Goal: Task Accomplishment & Management: Manage account settings

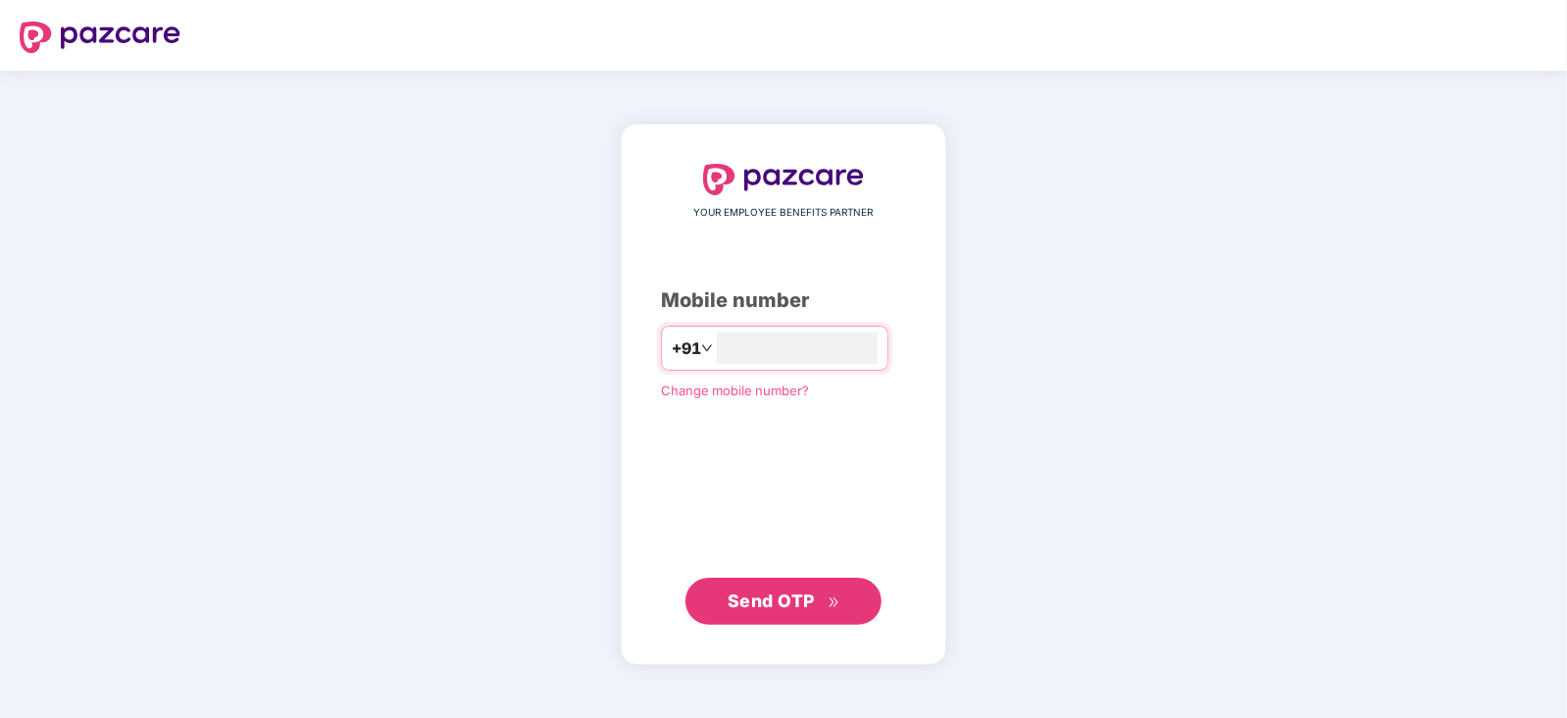
type input "**********"
click at [822, 607] on span "Send OTP" at bounding box center [784, 600] width 113 height 27
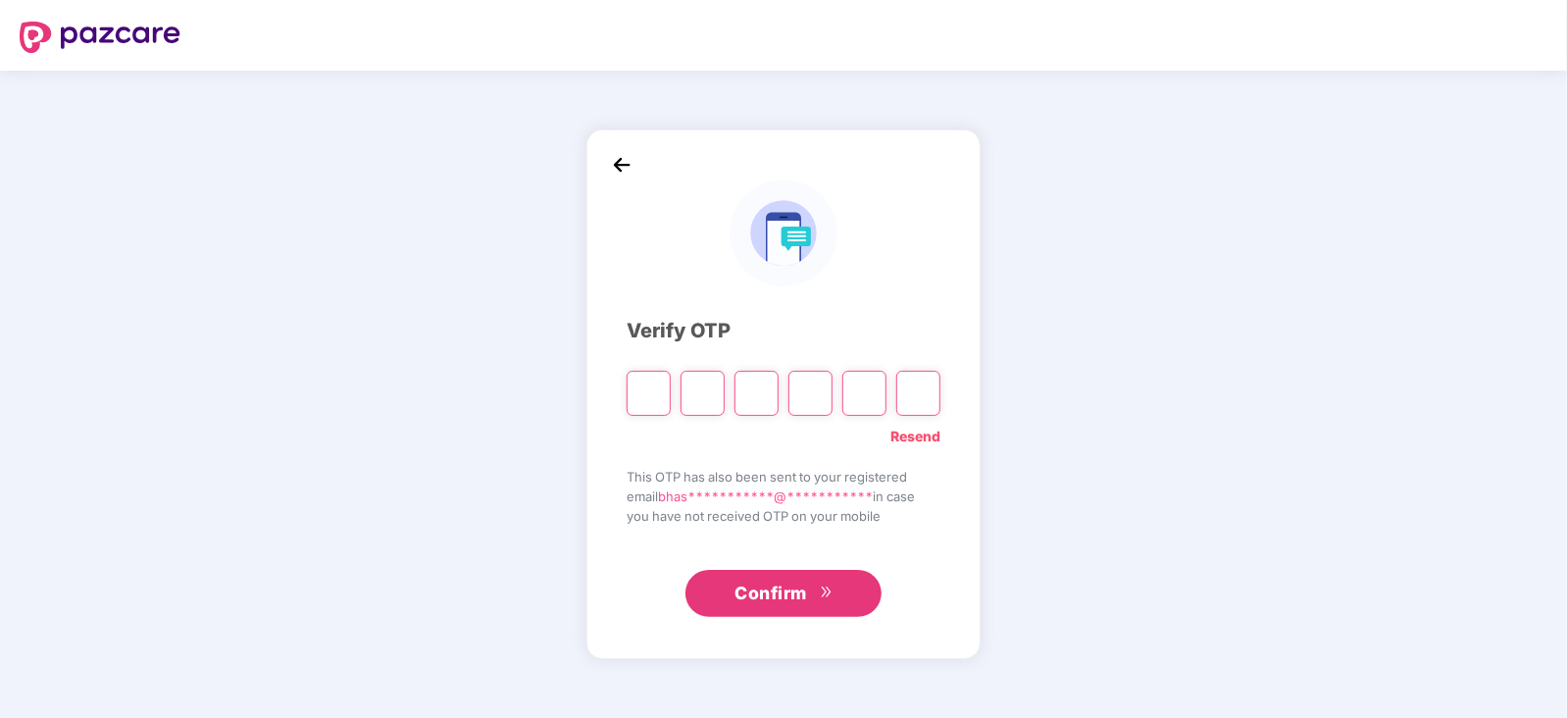
type input "*"
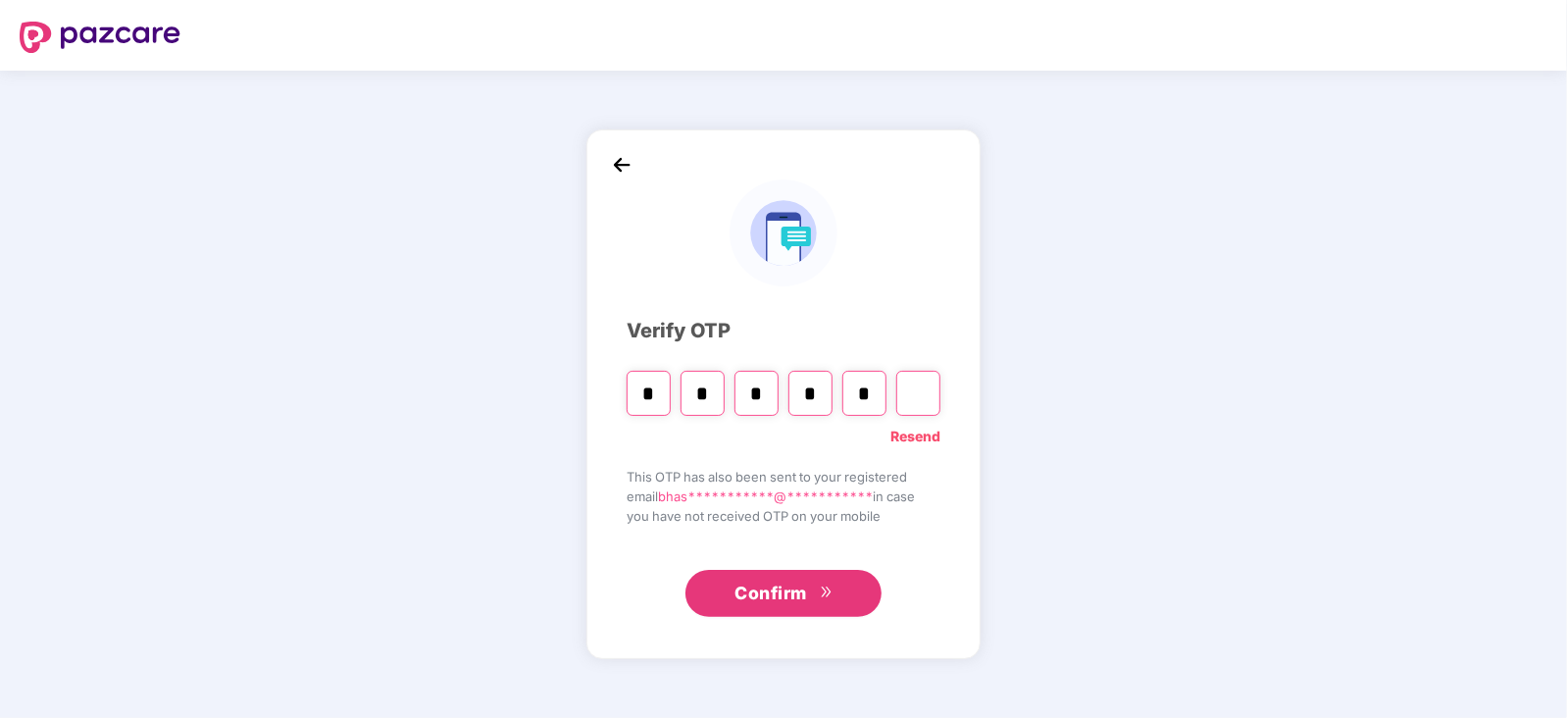
type input "*"
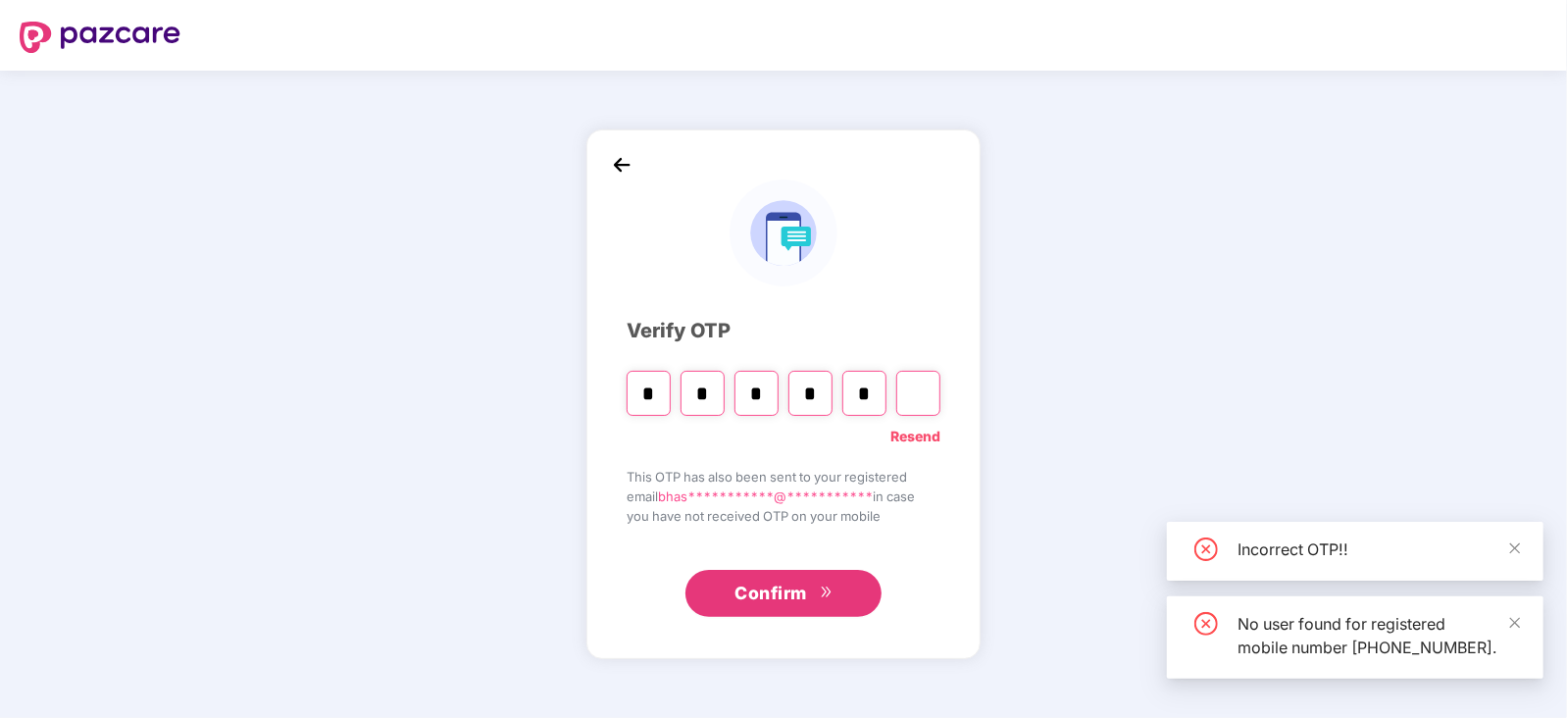
type input "*"
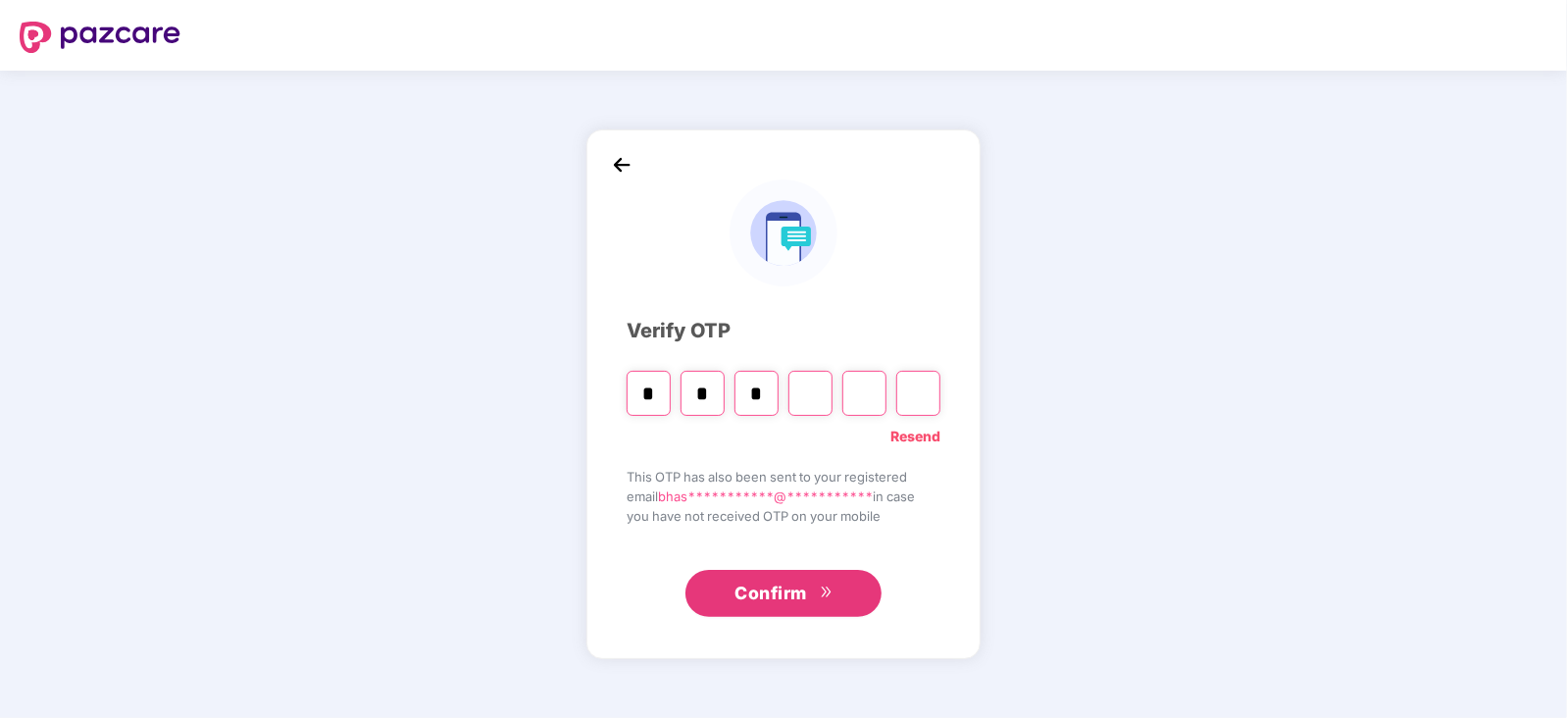
type input "*"
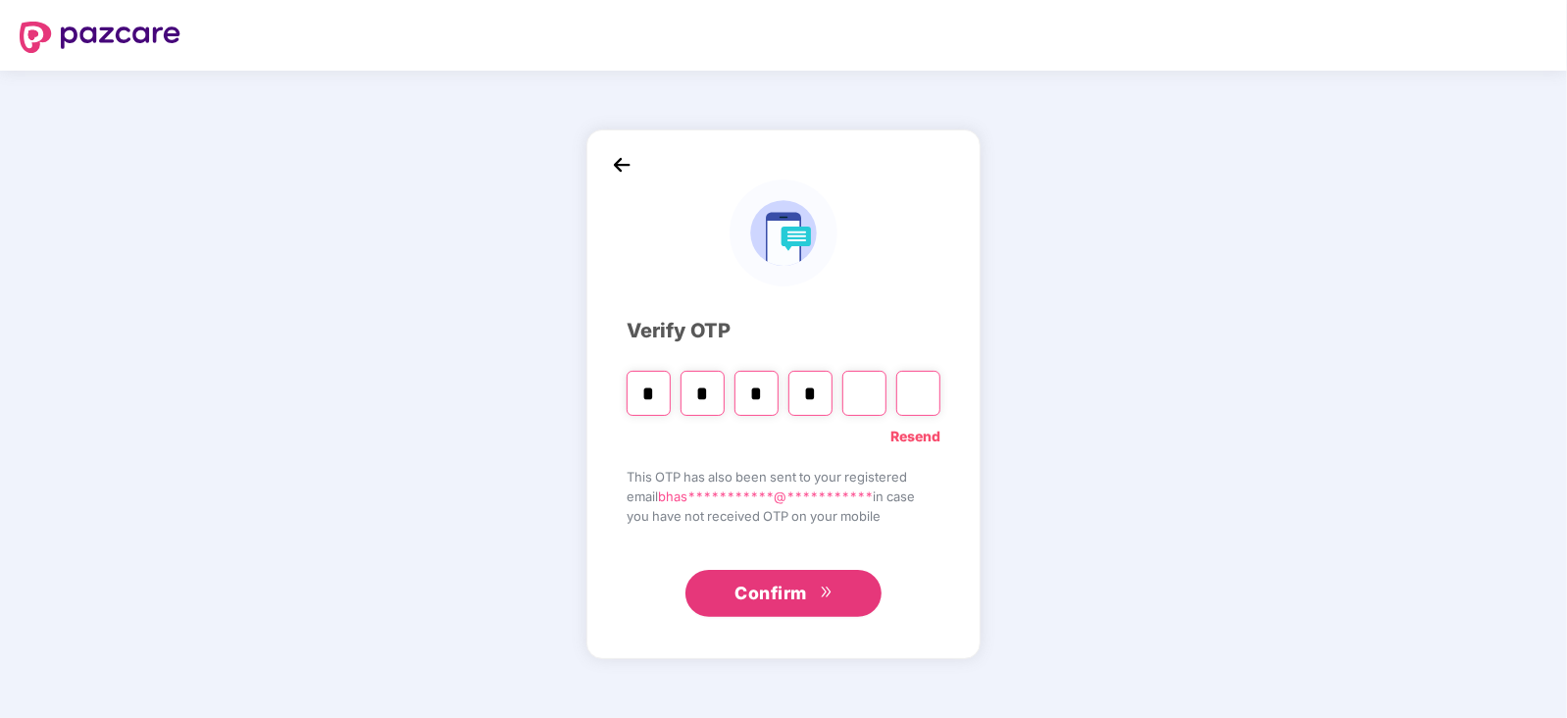
type input "*"
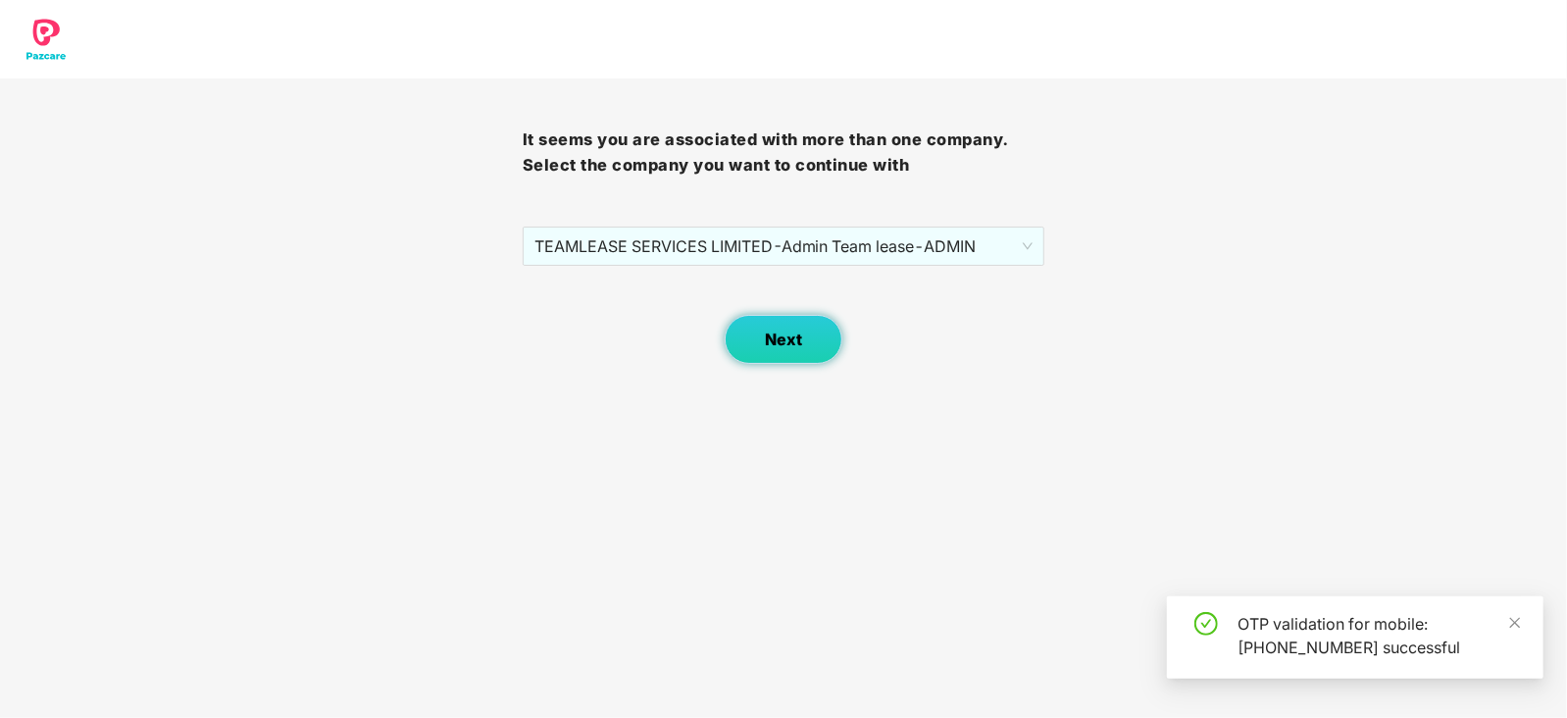
click at [770, 331] on span "Next" at bounding box center [783, 340] width 37 height 19
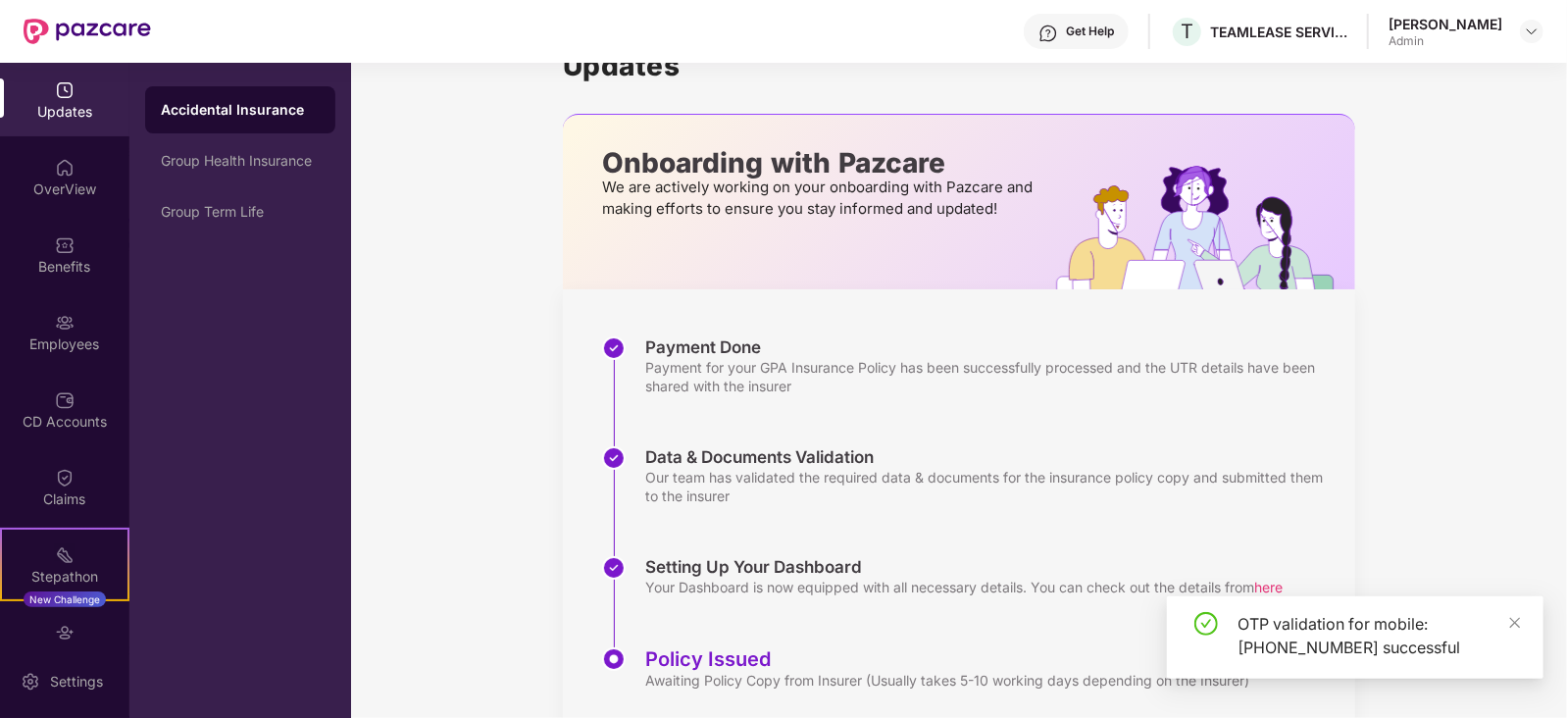
scroll to position [105, 0]
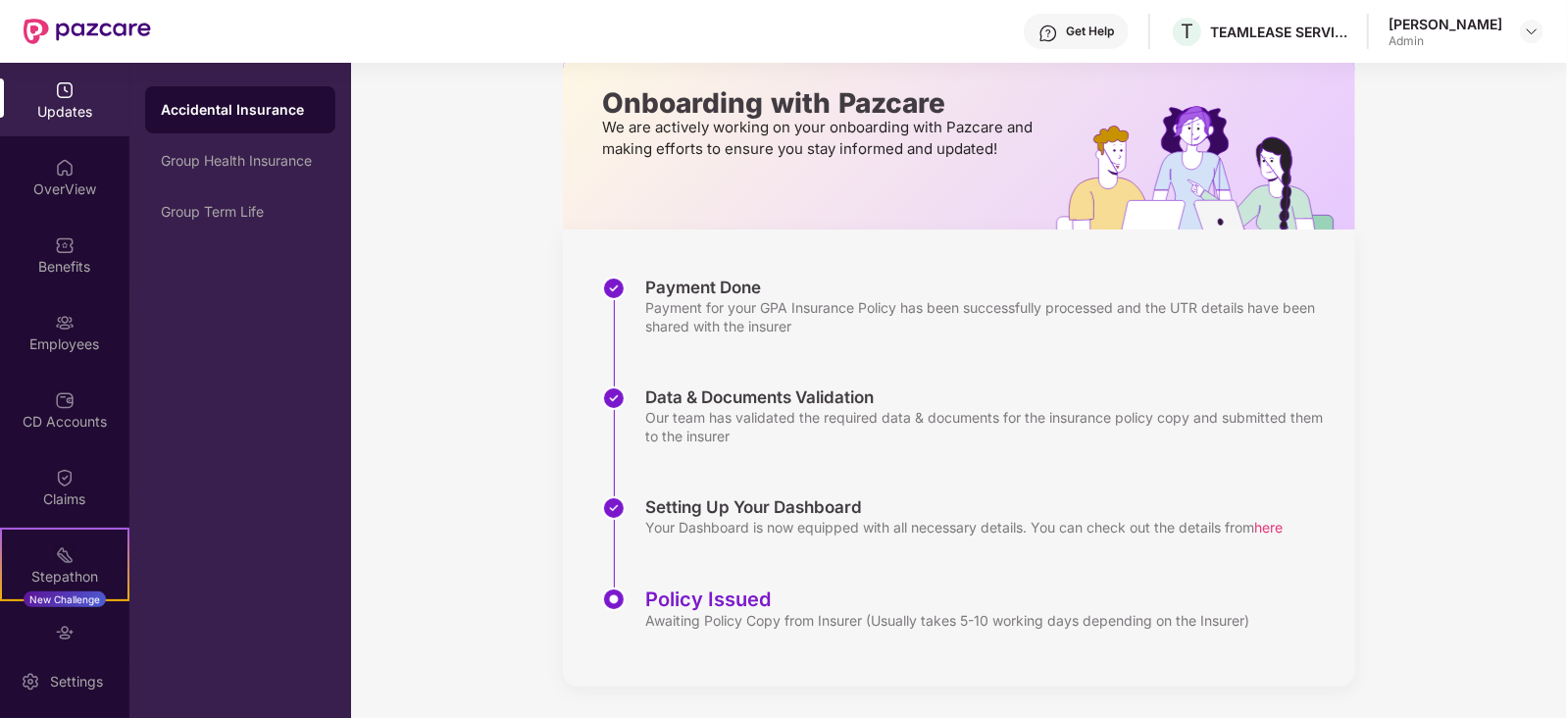
click at [179, 120] on div "Accidental Insurance" at bounding box center [240, 109] width 190 height 47
click at [55, 329] on img at bounding box center [65, 323] width 20 height 20
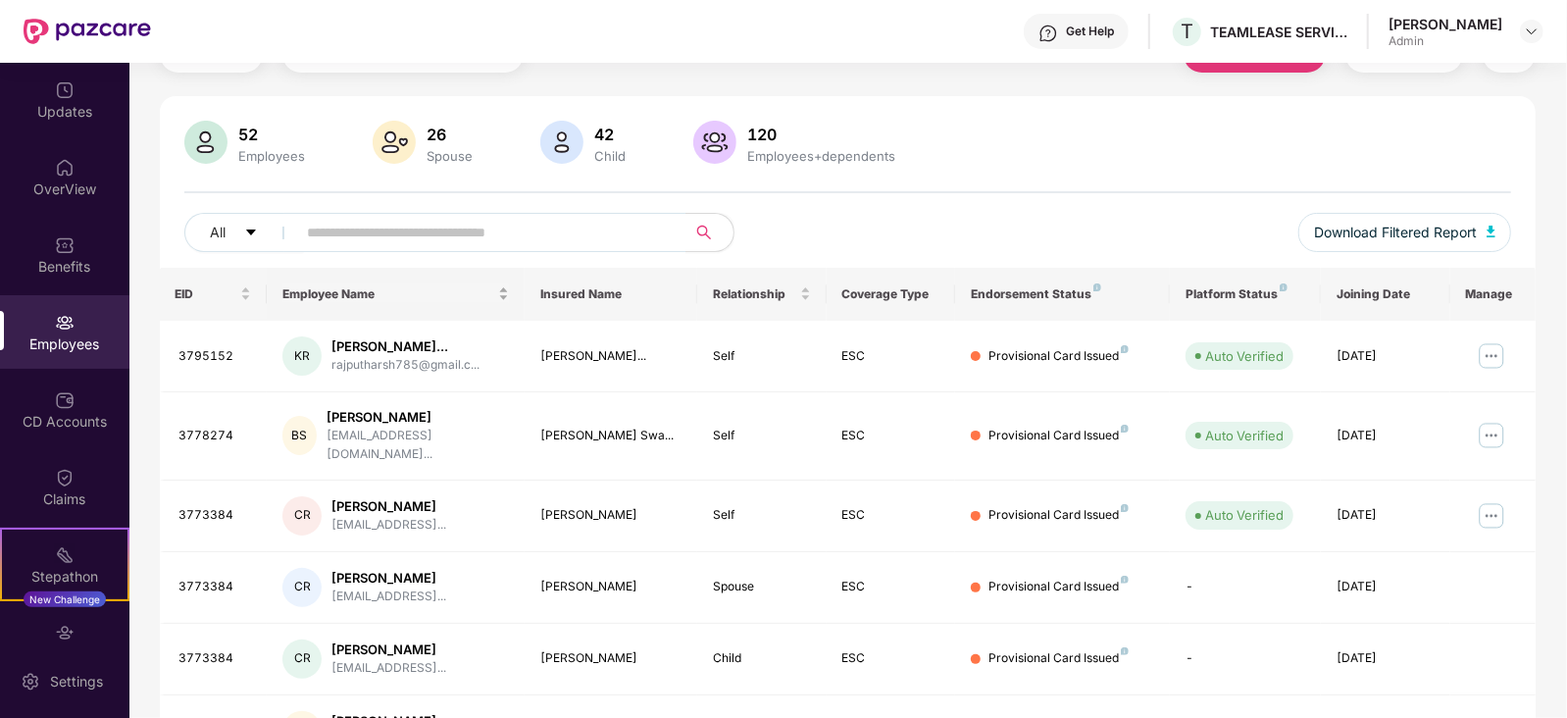
scroll to position [105, 0]
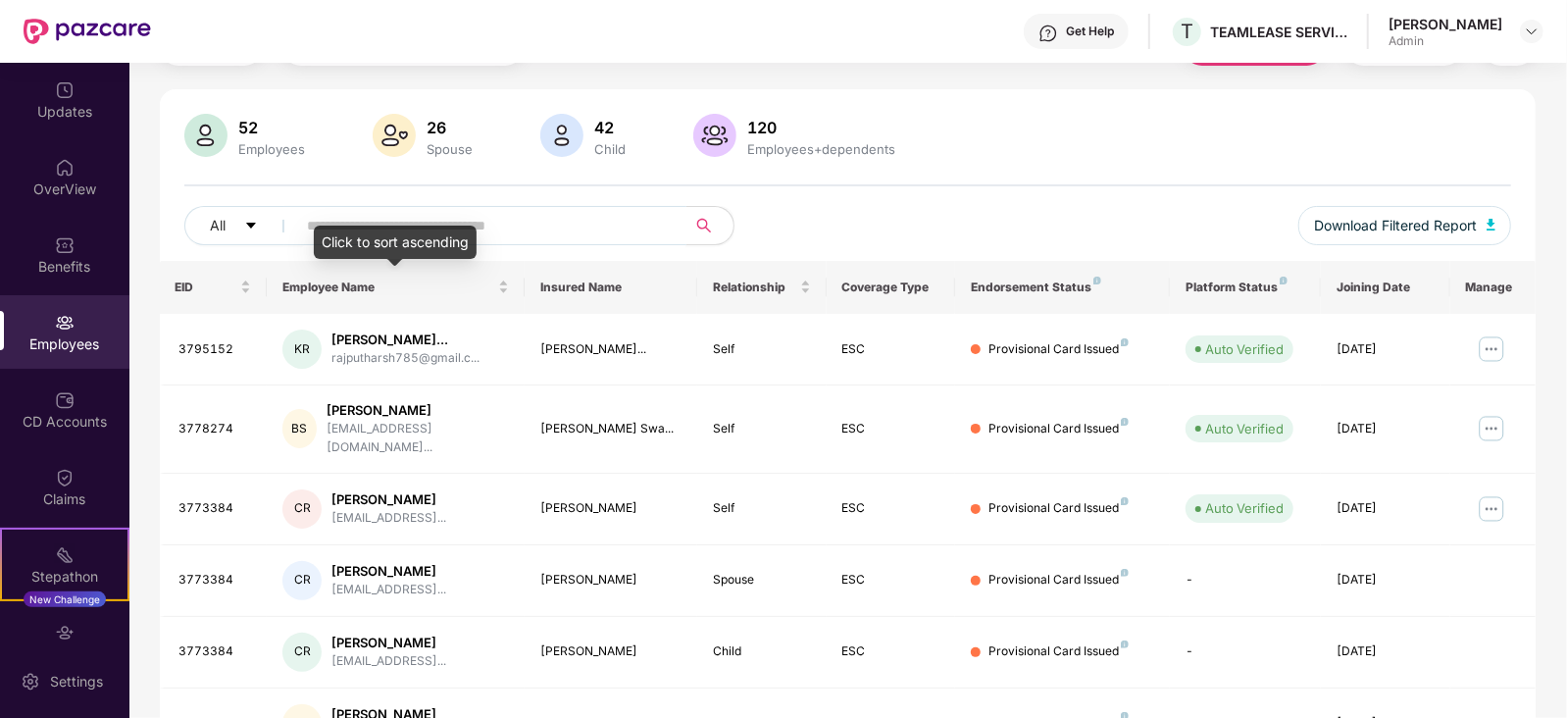
click at [378, 223] on input "text" at bounding box center [484, 225] width 352 height 29
type input "*****"
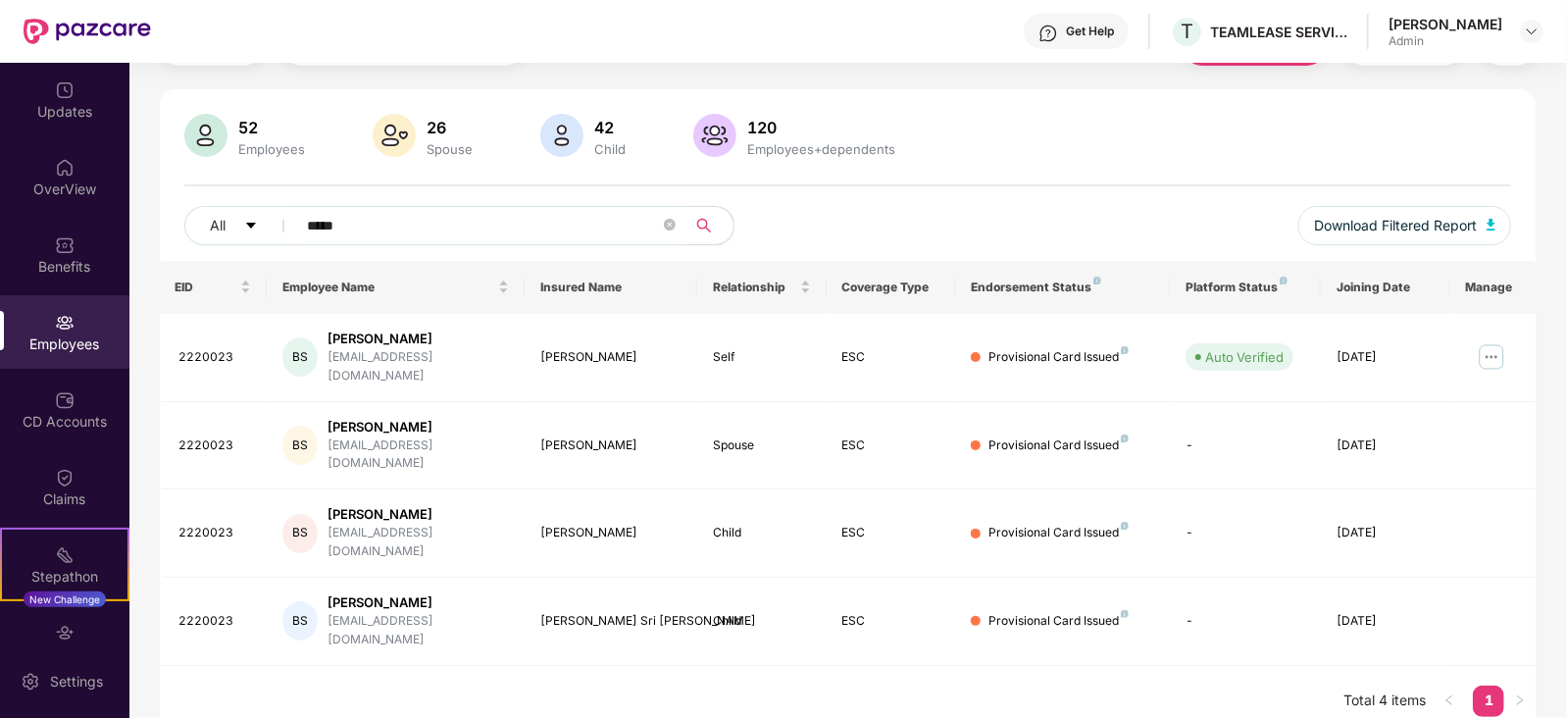
scroll to position [63, 0]
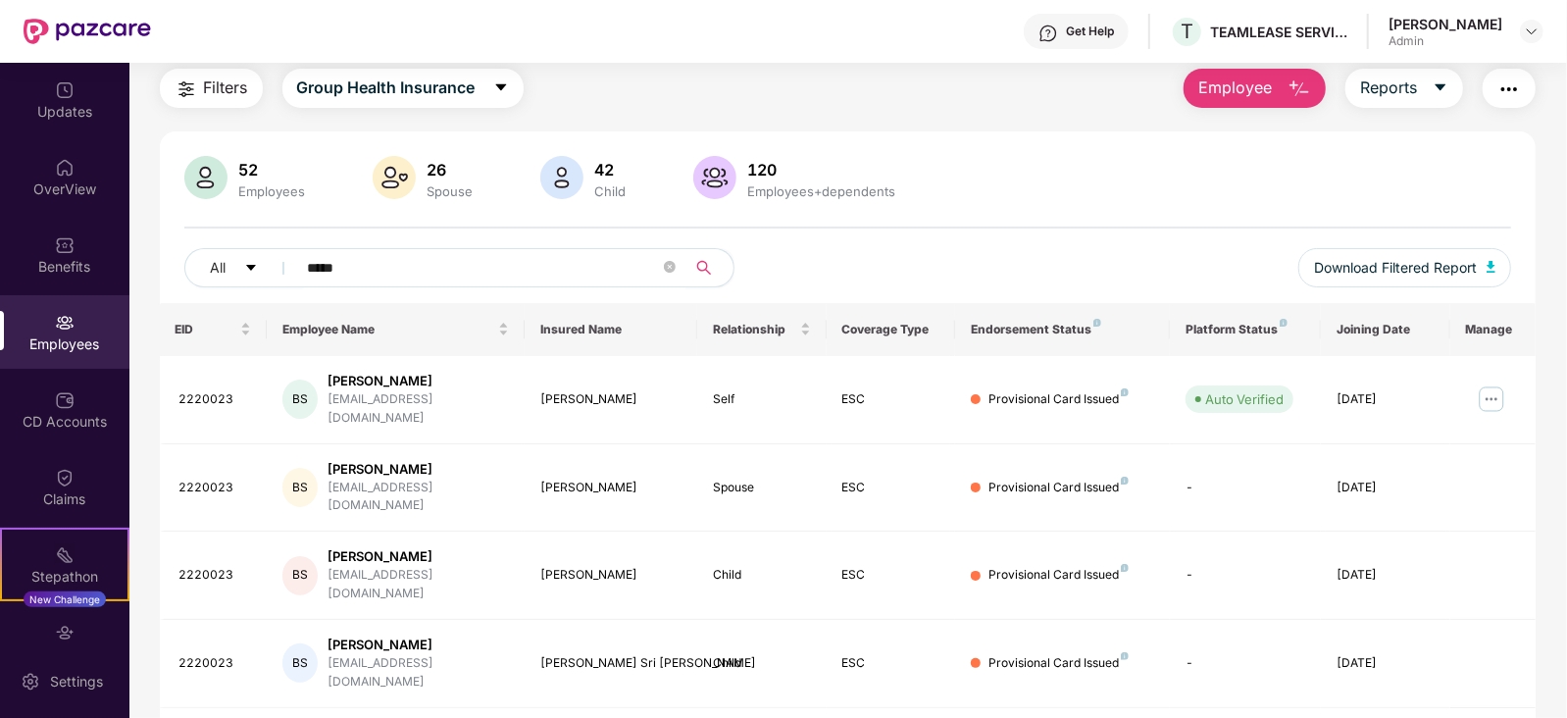
click at [706, 267] on icon "search" at bounding box center [704, 268] width 14 height 14
click at [1498, 387] on img at bounding box center [1491, 398] width 31 height 31
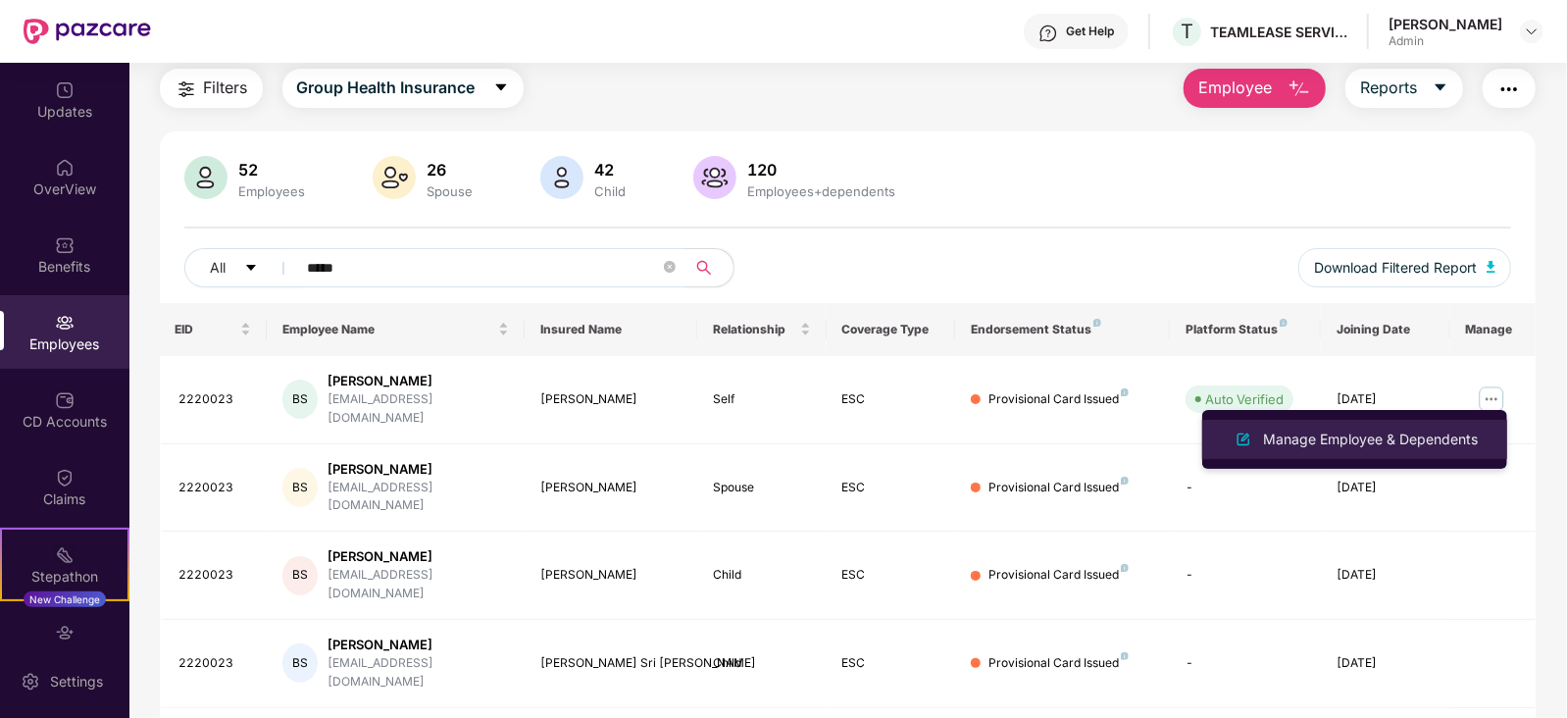
click at [1330, 439] on div "Manage Employee & Dependents" at bounding box center [1370, 440] width 223 height 22
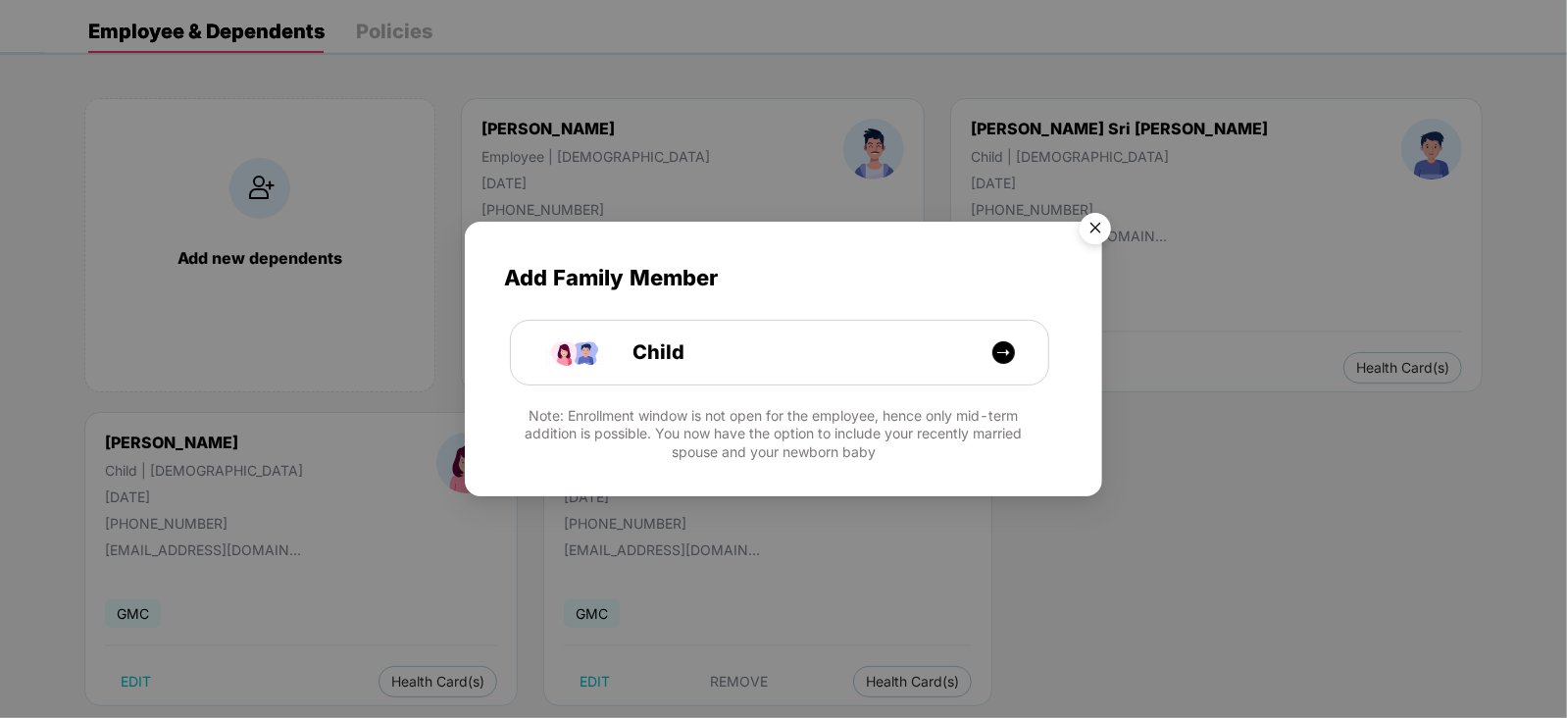
scroll to position [120, 0]
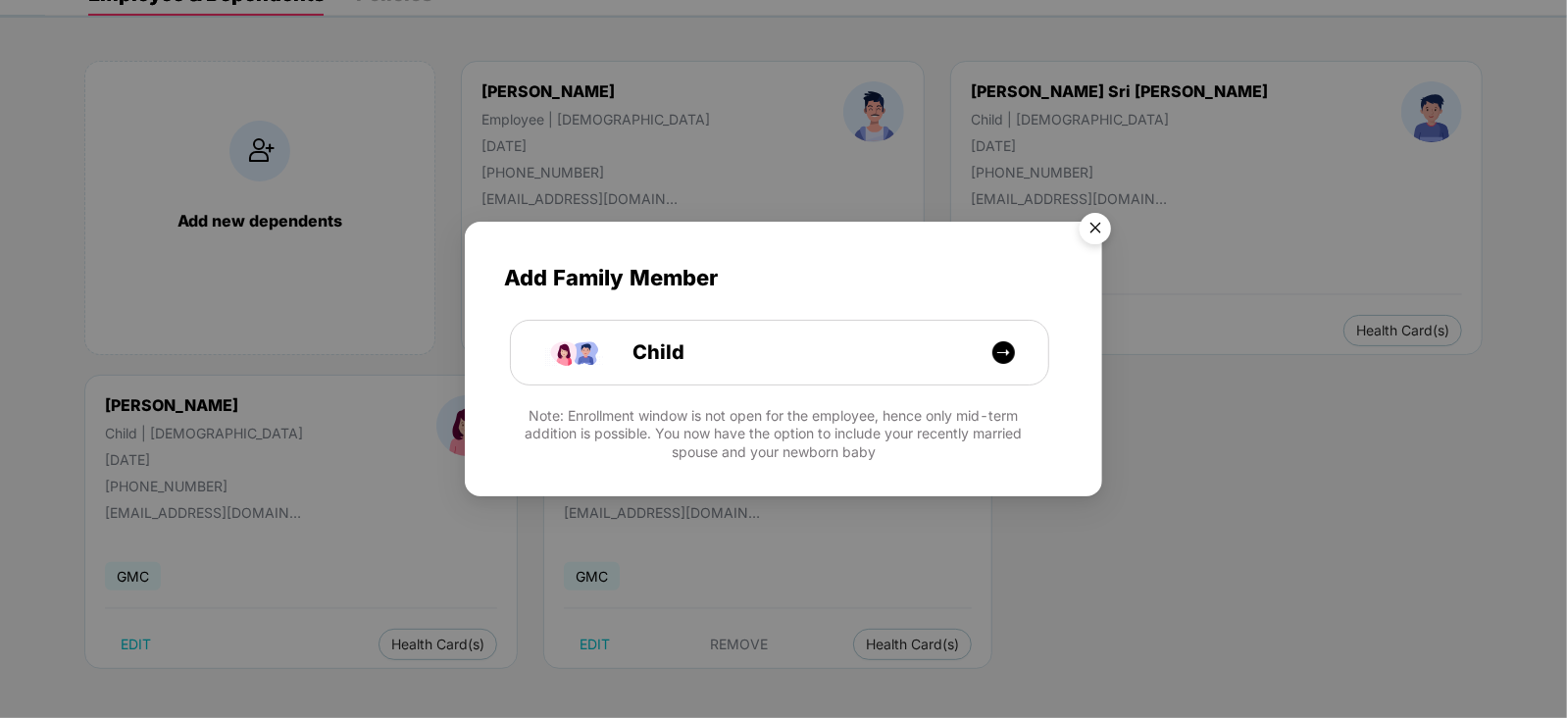
click at [1097, 234] on img "Close" at bounding box center [1095, 231] width 55 height 55
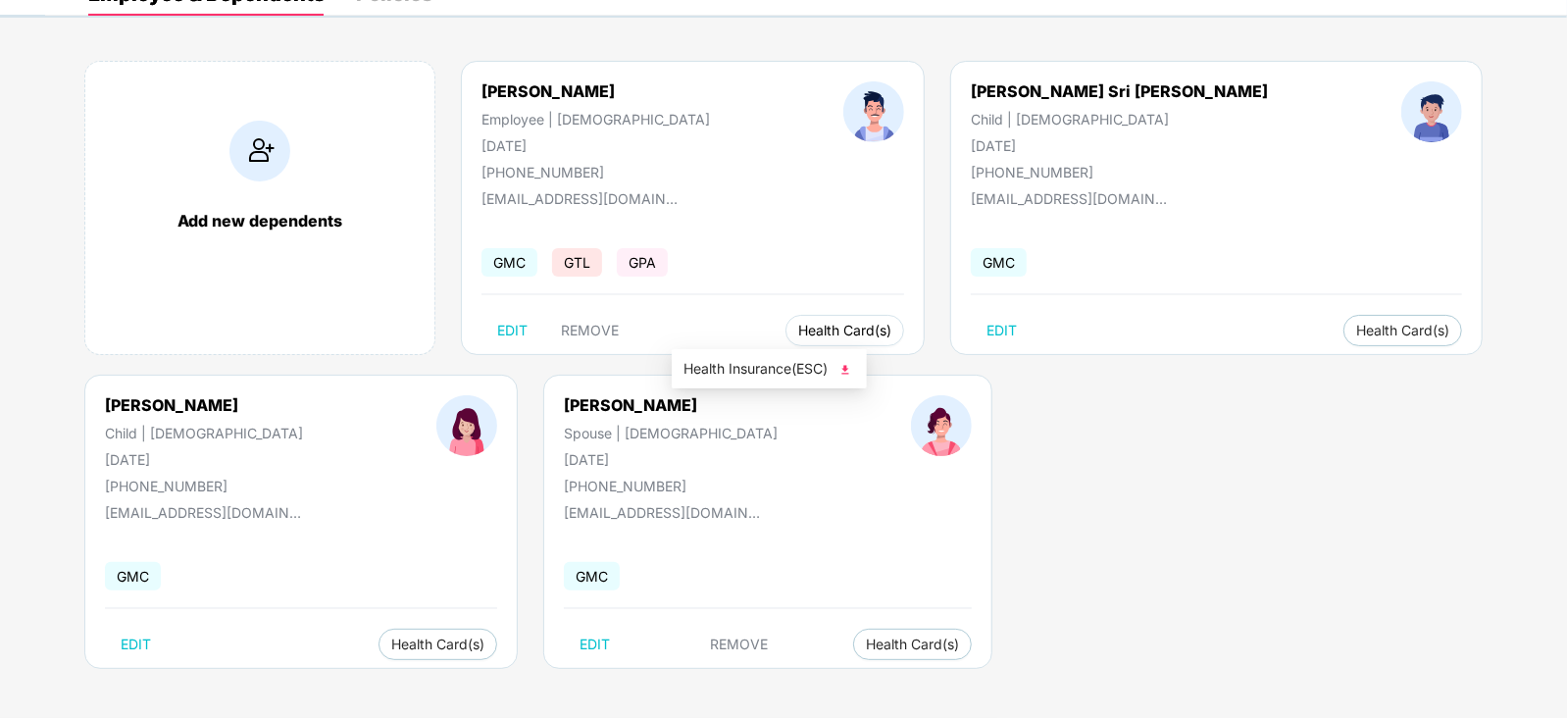
click at [786, 341] on button "Health Card(s)" at bounding box center [845, 330] width 119 height 31
click at [798, 326] on span "Health Card(s)" at bounding box center [844, 331] width 93 height 10
click at [846, 369] on img at bounding box center [846, 370] width 20 height 20
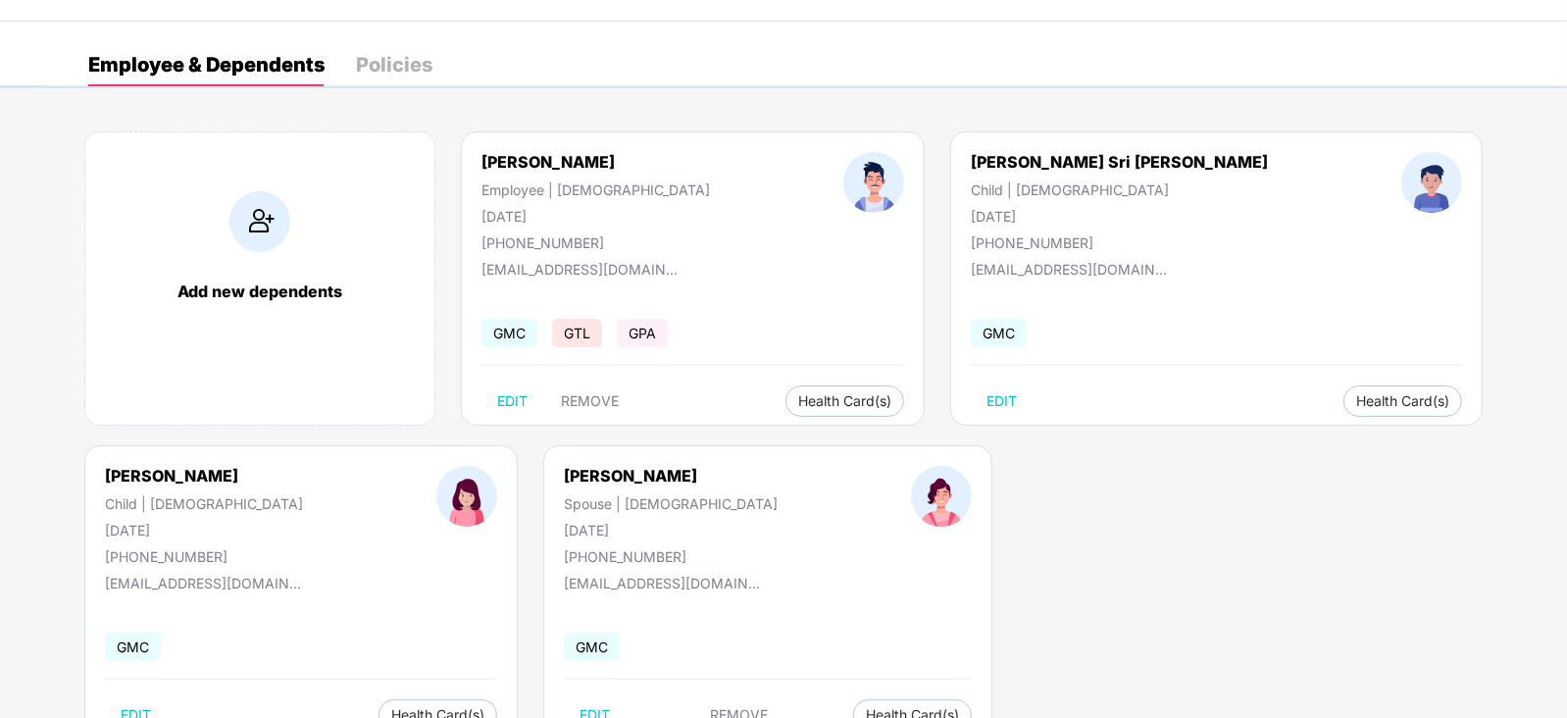
scroll to position [0, 0]
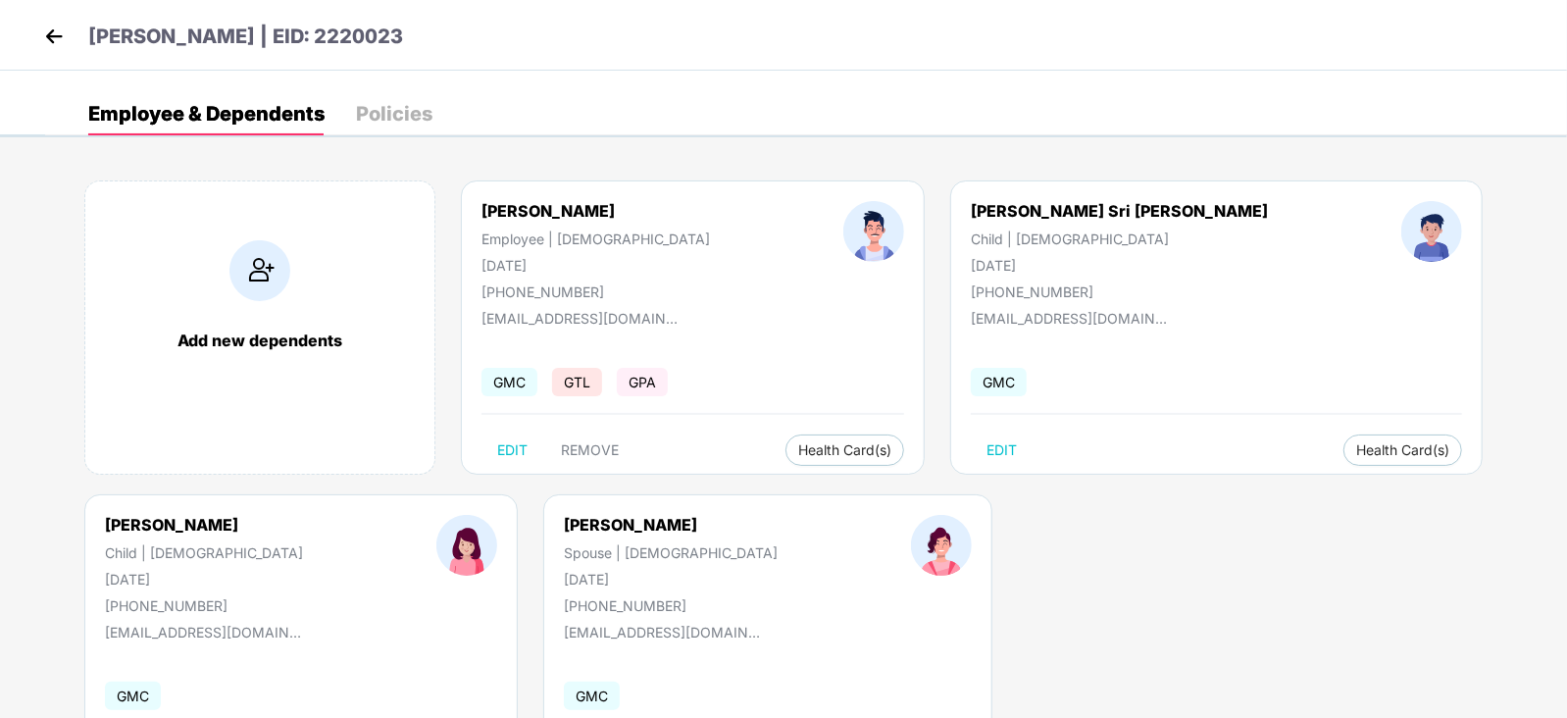
click at [62, 35] on img at bounding box center [53, 36] width 29 height 29
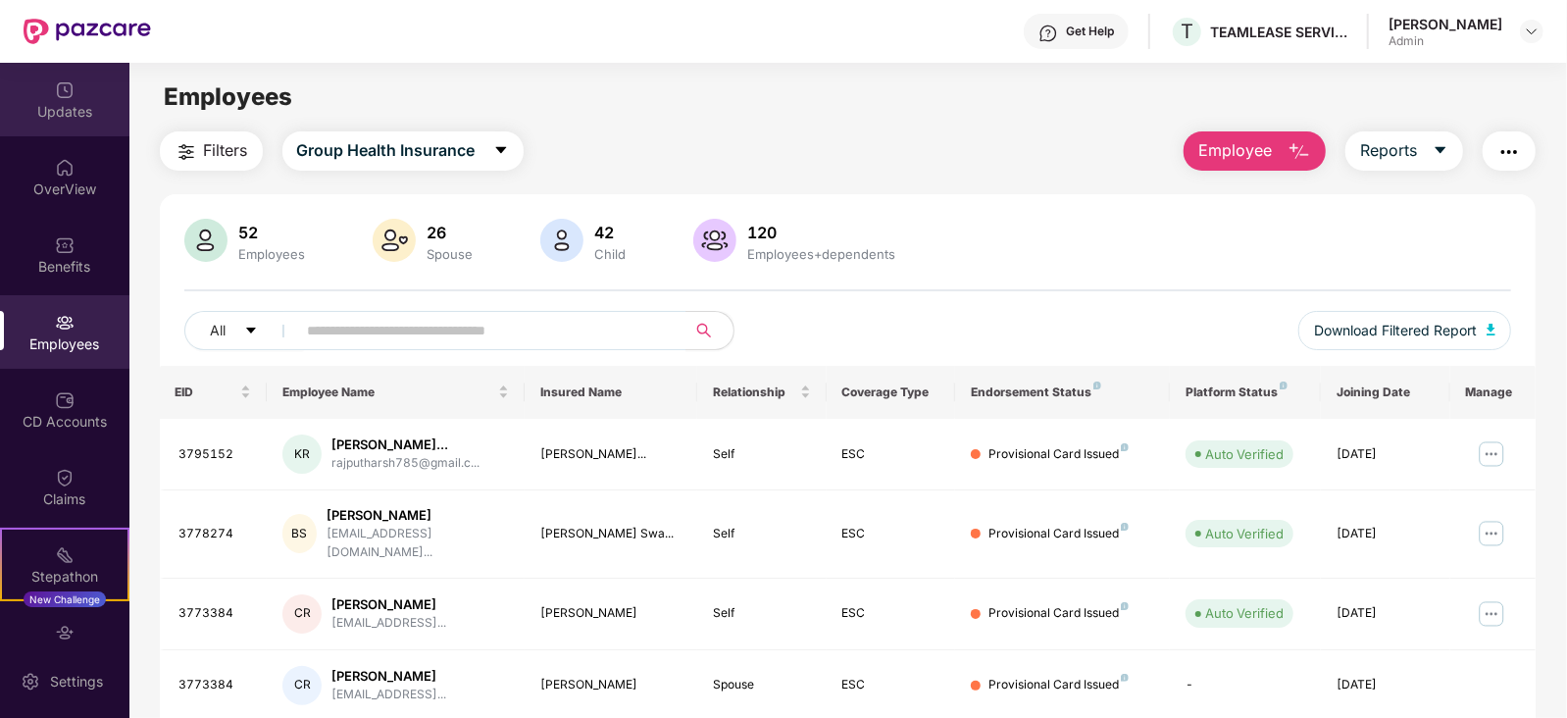
click at [70, 110] on div "Updates" at bounding box center [64, 112] width 129 height 20
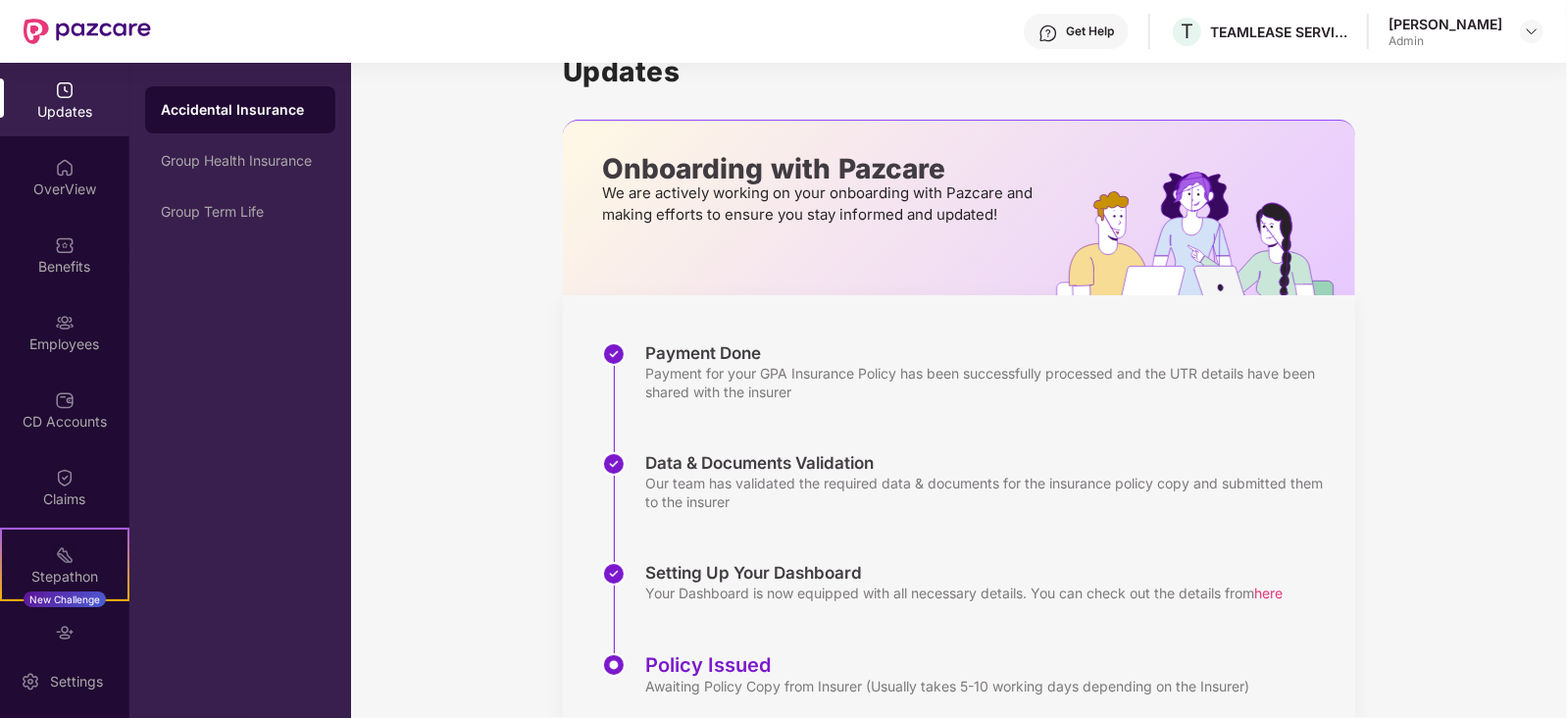
scroll to position [105, 0]
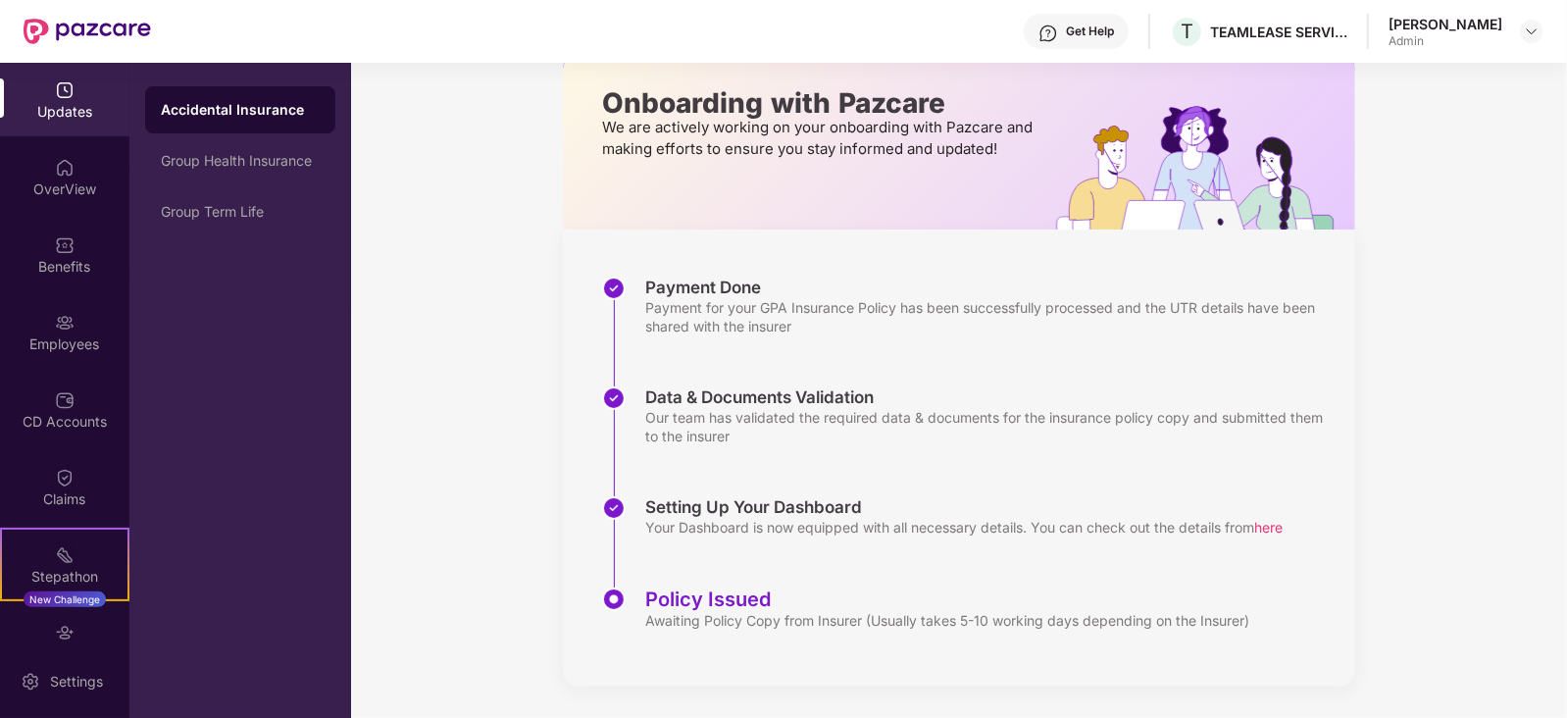
click at [734, 597] on div "Policy Issued" at bounding box center [947, 599] width 604 height 24
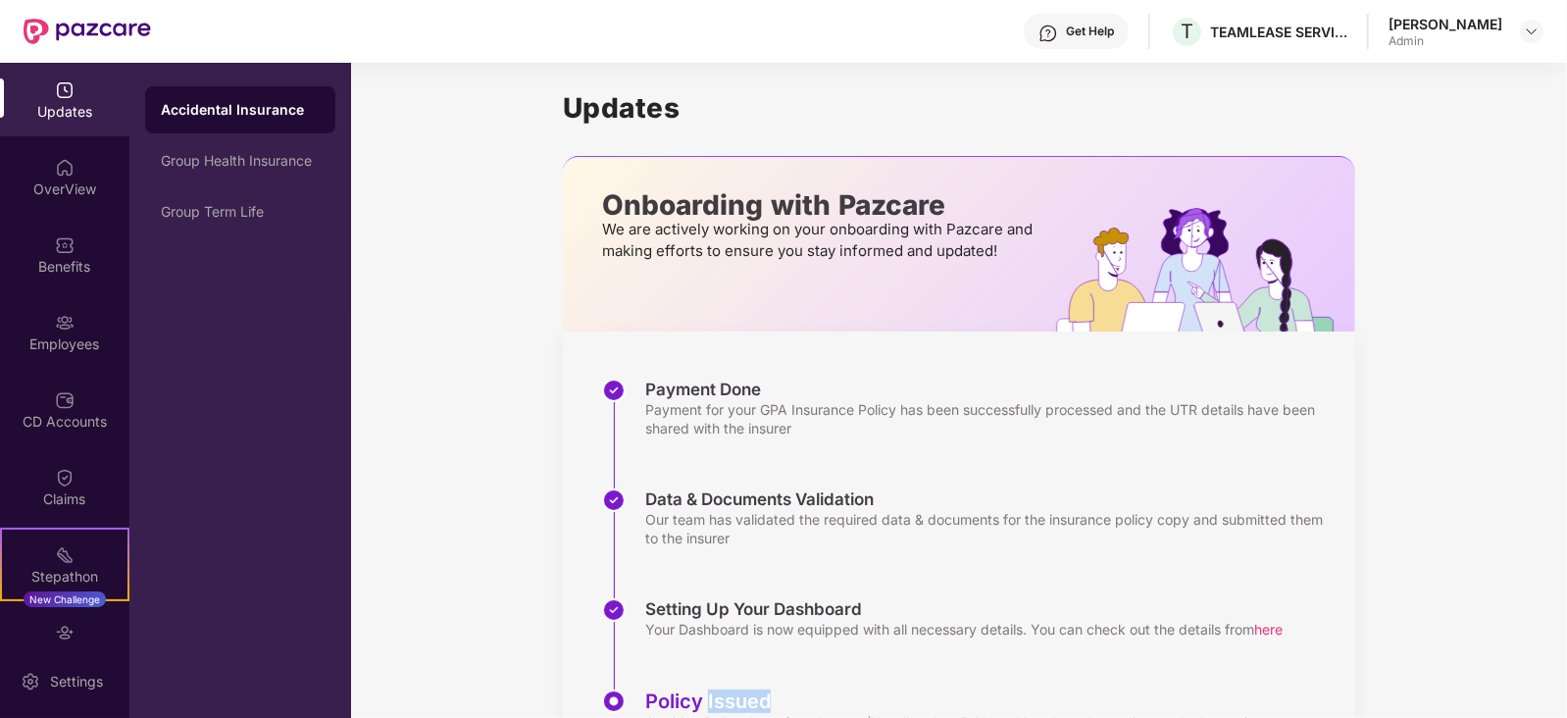
scroll to position [0, 0]
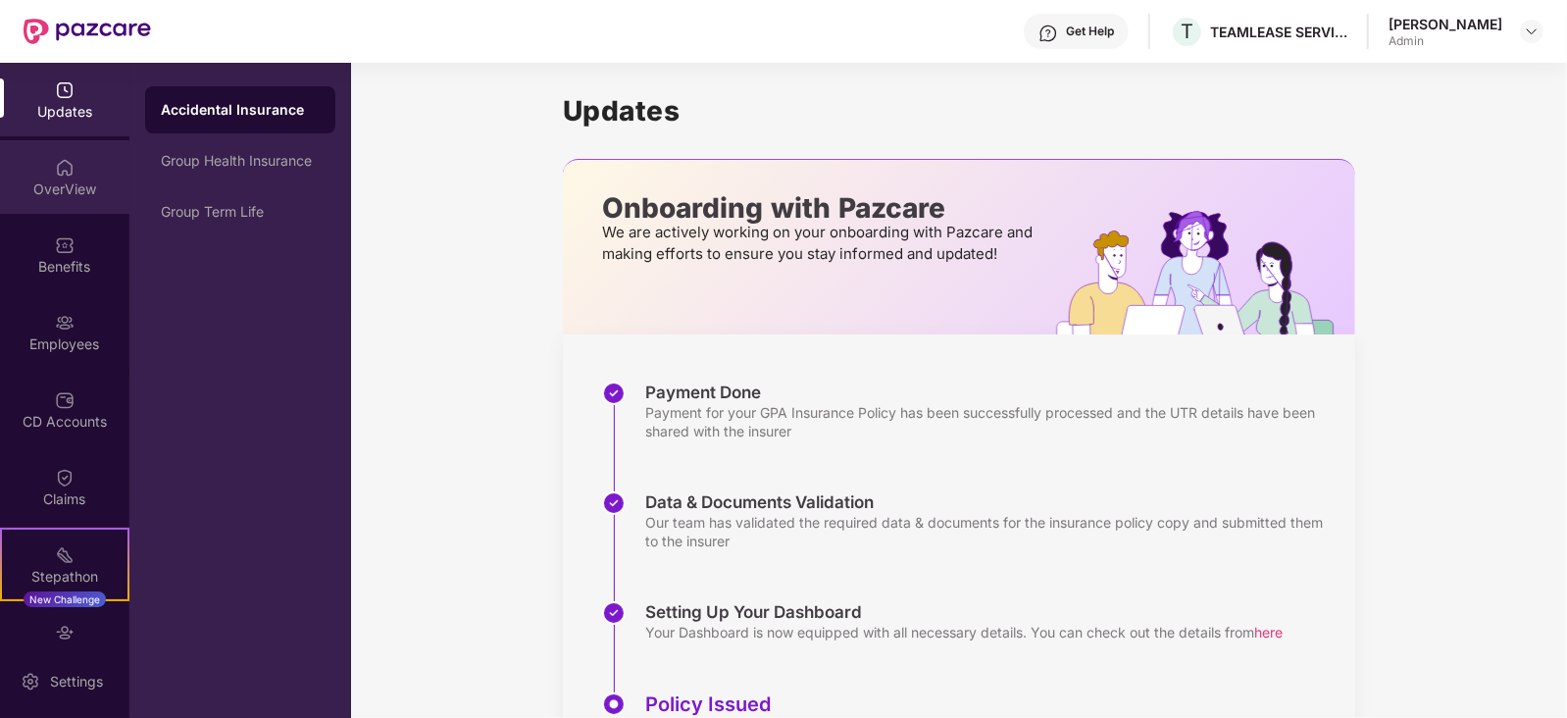
click at [46, 183] on div "OverView" at bounding box center [64, 189] width 129 height 20
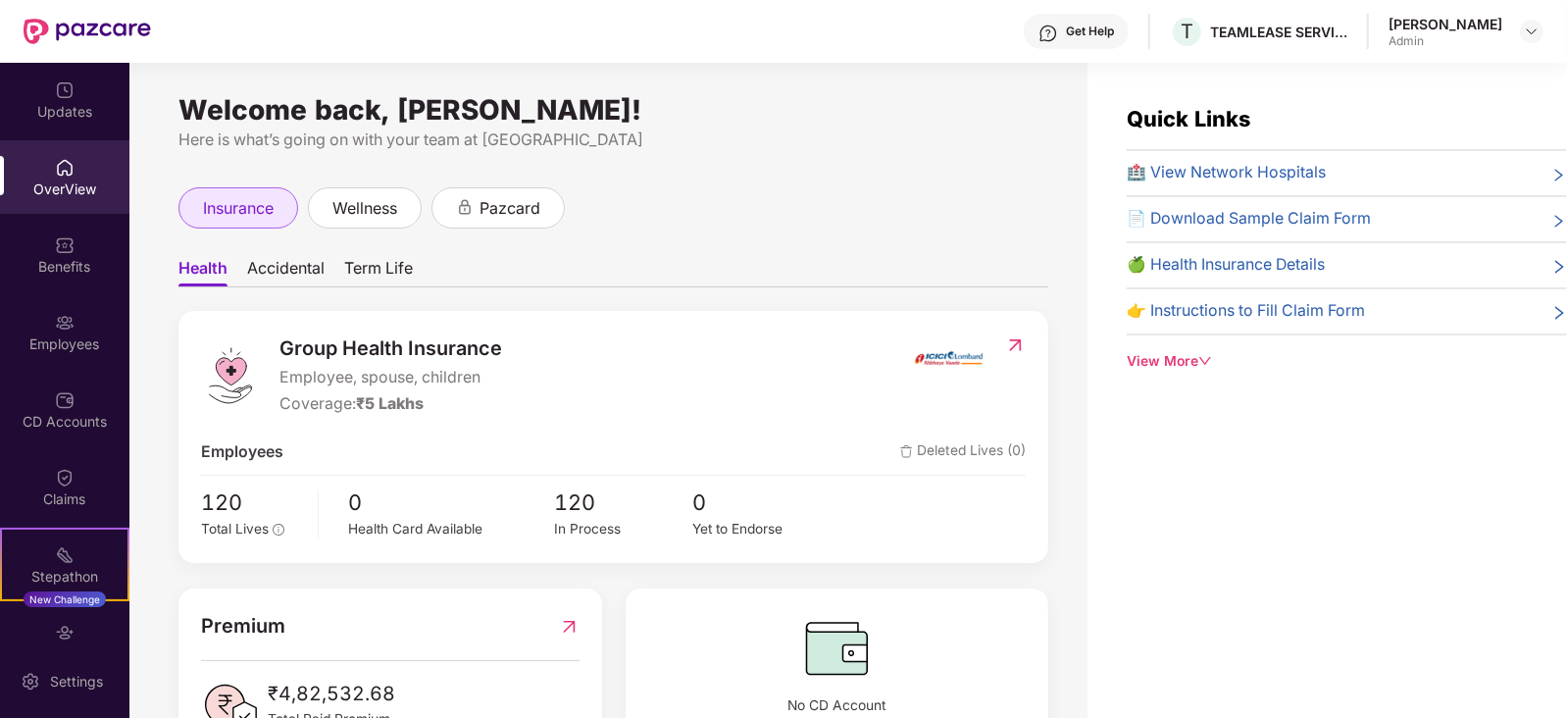
click at [223, 196] on span "insurance" at bounding box center [238, 208] width 71 height 25
click at [982, 355] on img at bounding box center [949, 357] width 74 height 49
click at [1018, 345] on img at bounding box center [1015, 345] width 21 height 20
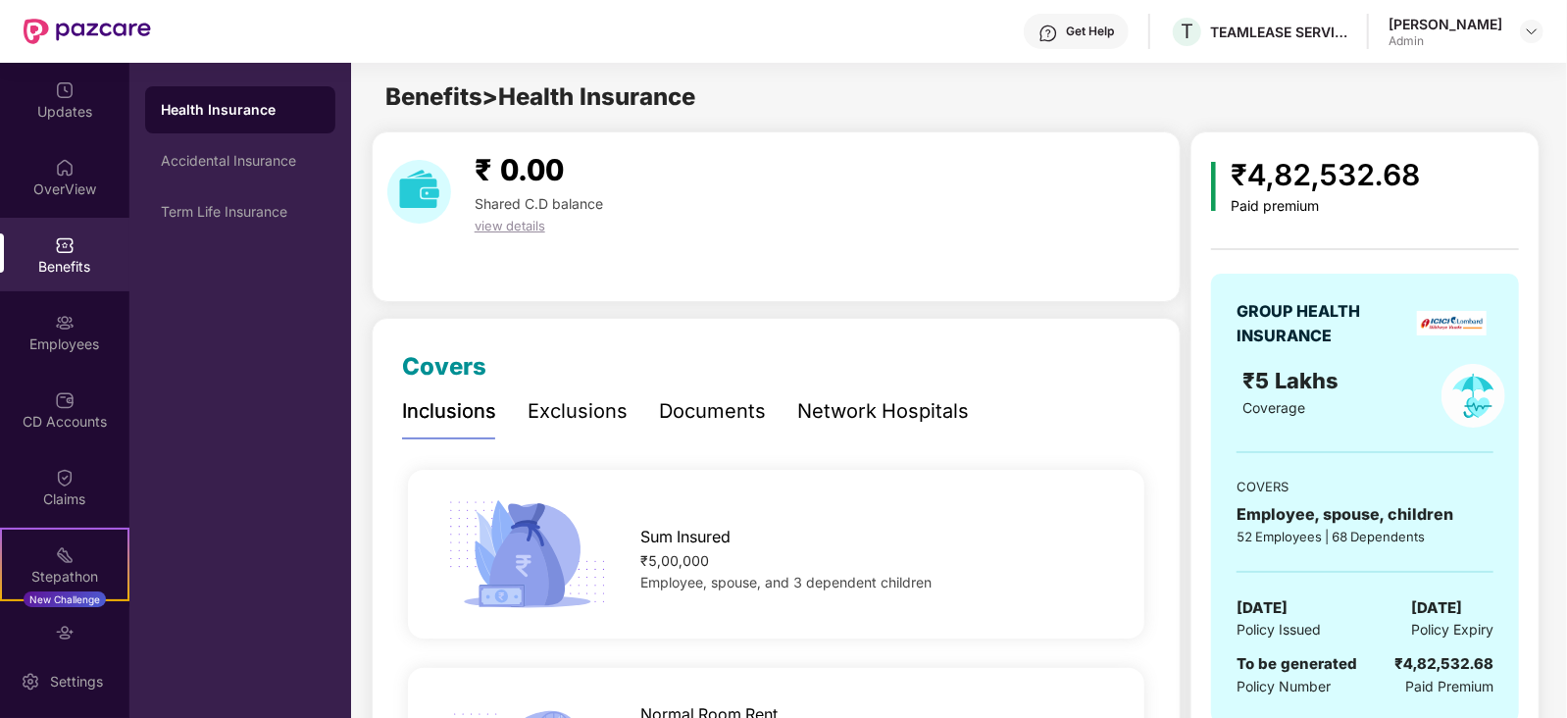
click at [577, 413] on div "Exclusions" at bounding box center [578, 411] width 100 height 30
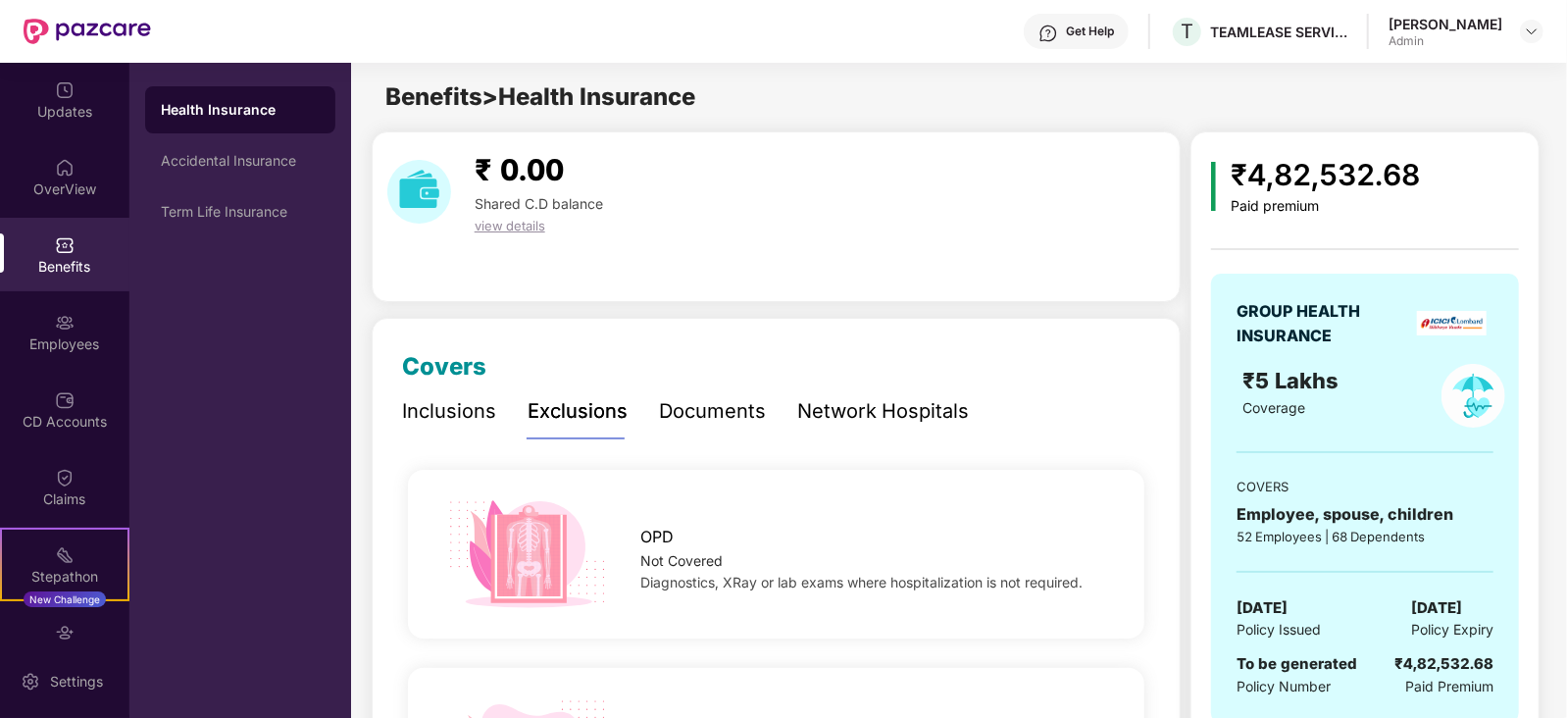
click at [466, 412] on div "Inclusions" at bounding box center [449, 411] width 94 height 30
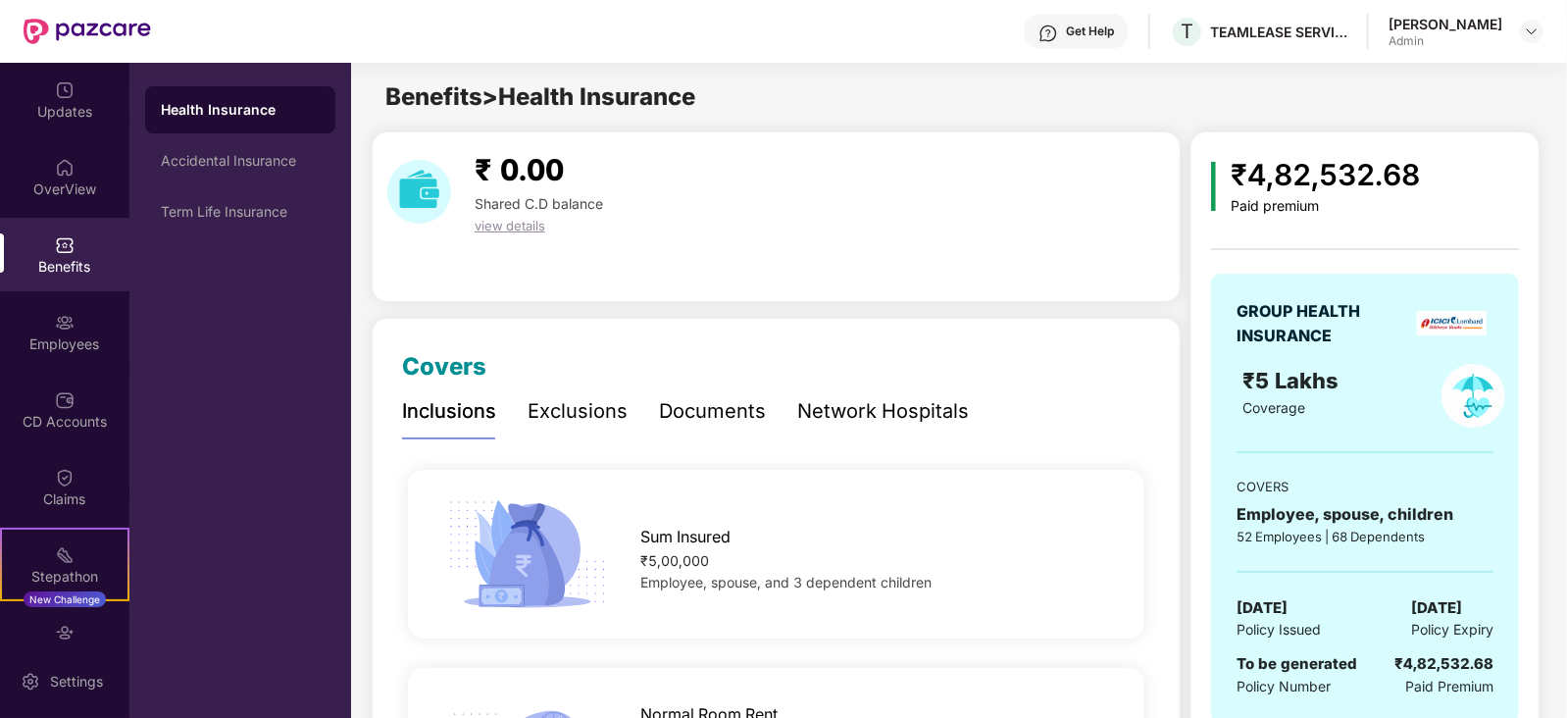
click at [74, 252] on div "Benefits" at bounding box center [64, 255] width 129 height 74
click at [21, 412] on div "CD Accounts" at bounding box center [64, 422] width 129 height 20
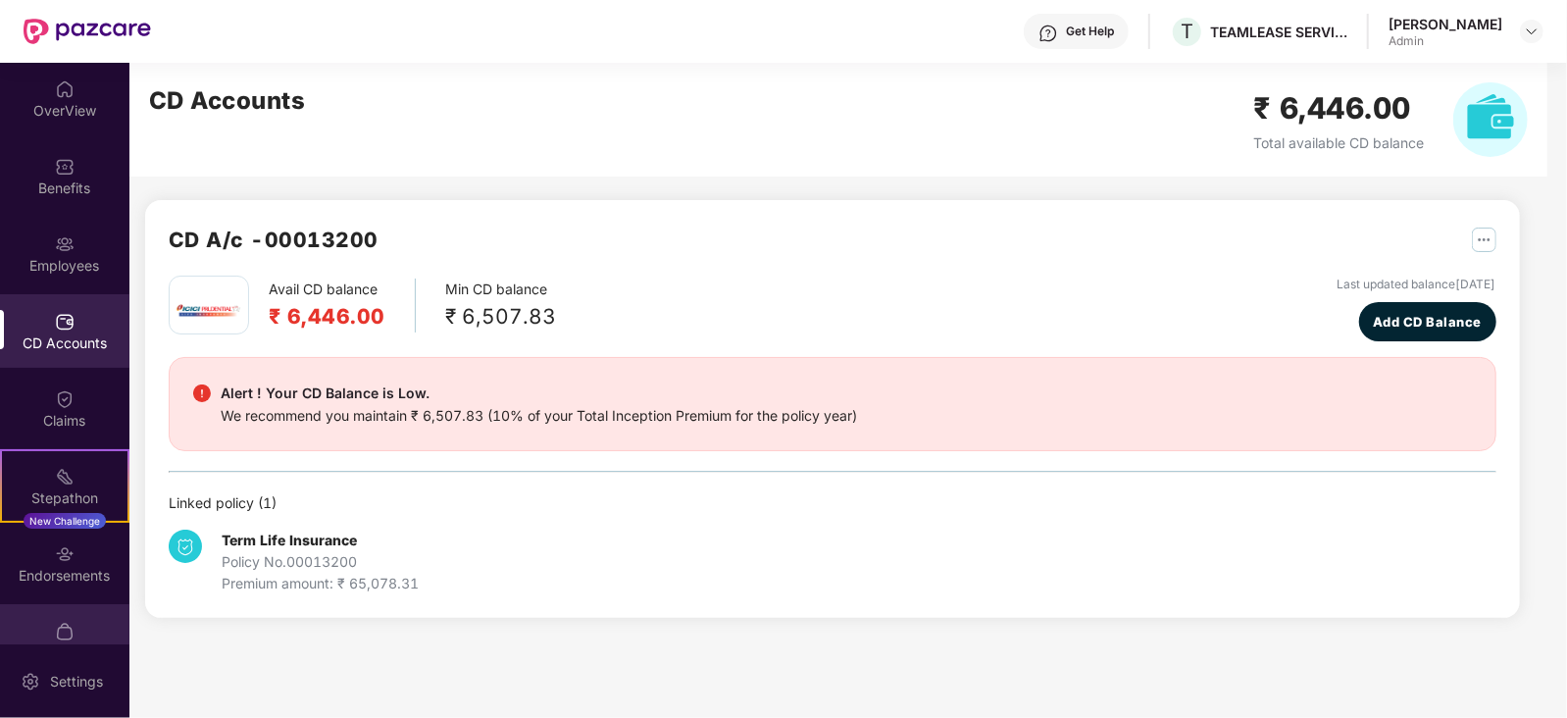
scroll to position [116, 0]
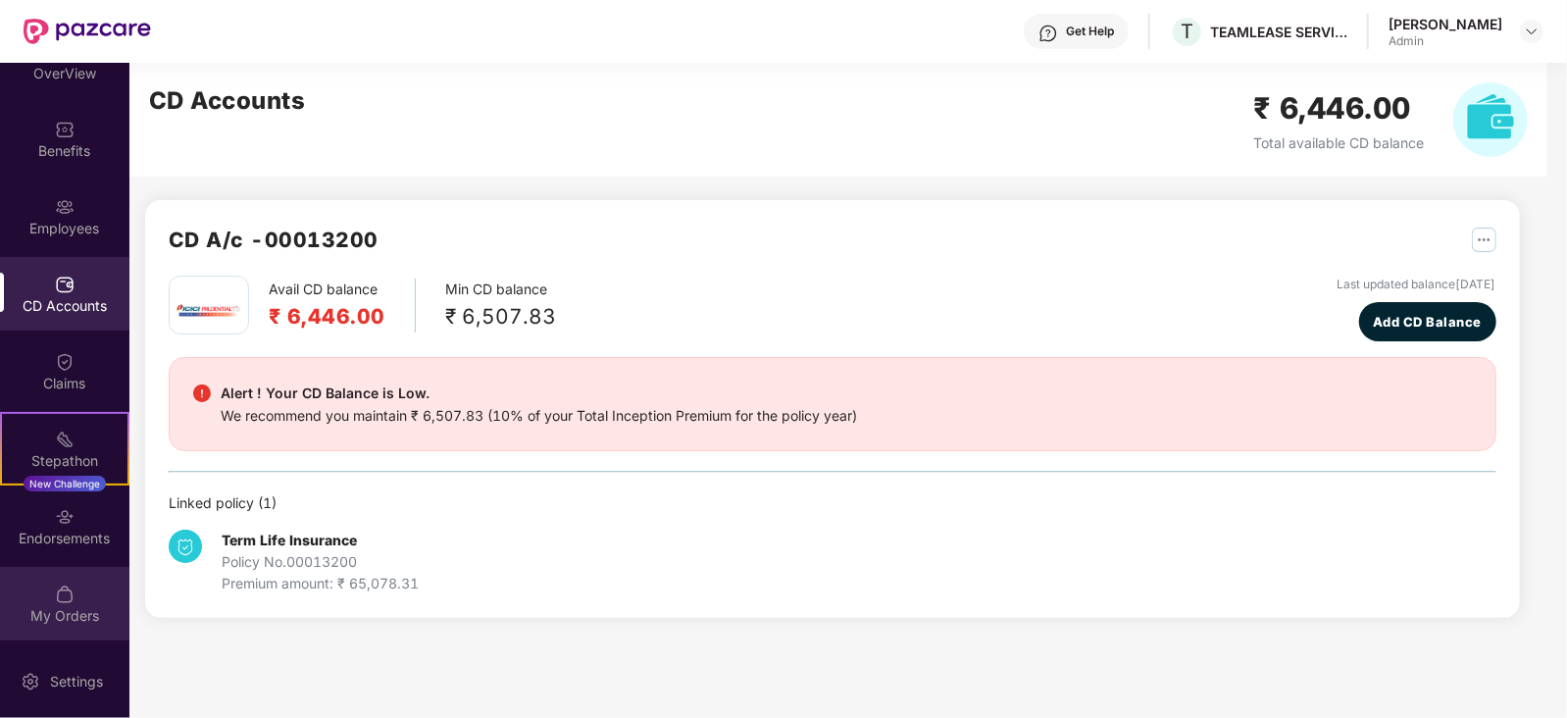
click at [70, 630] on div "My Orders" at bounding box center [64, 604] width 129 height 74
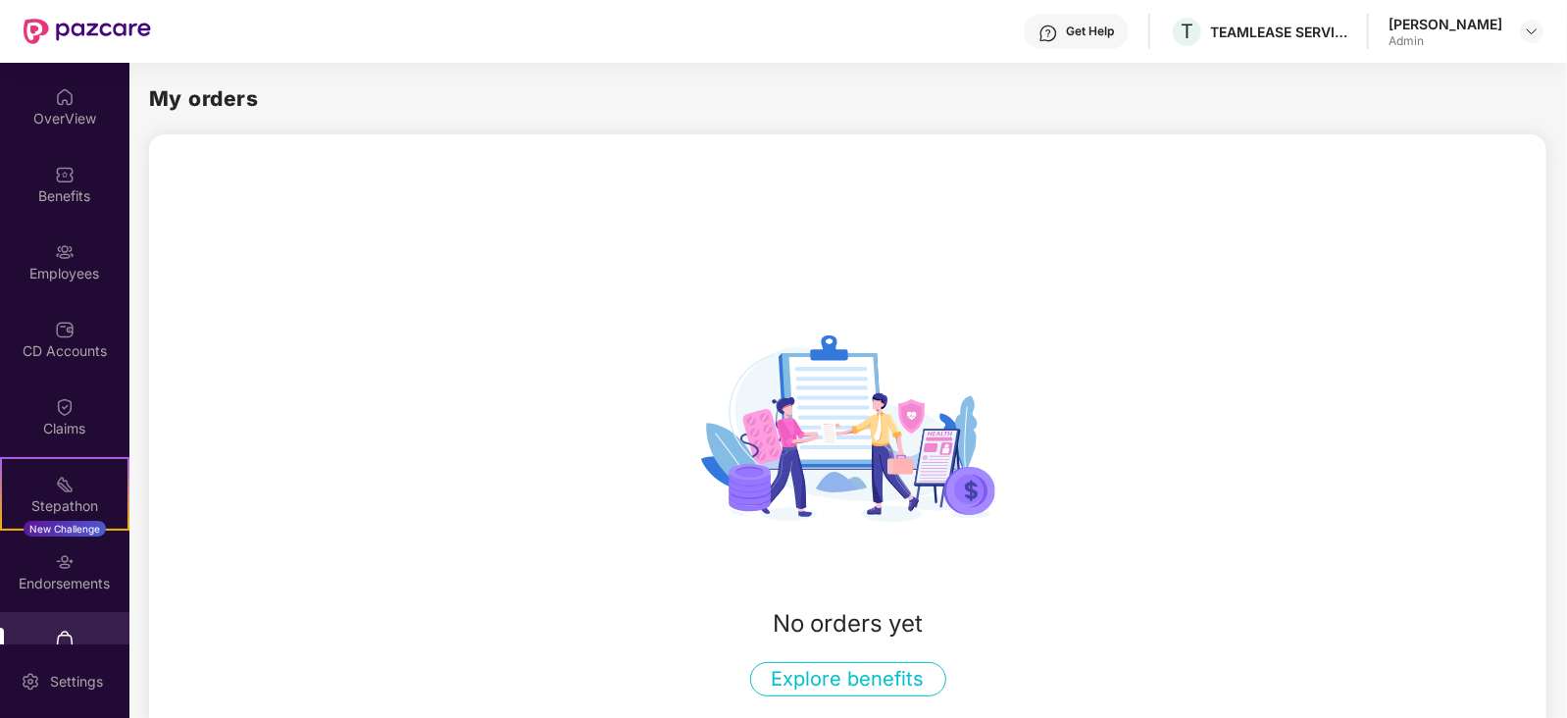
scroll to position [0, 0]
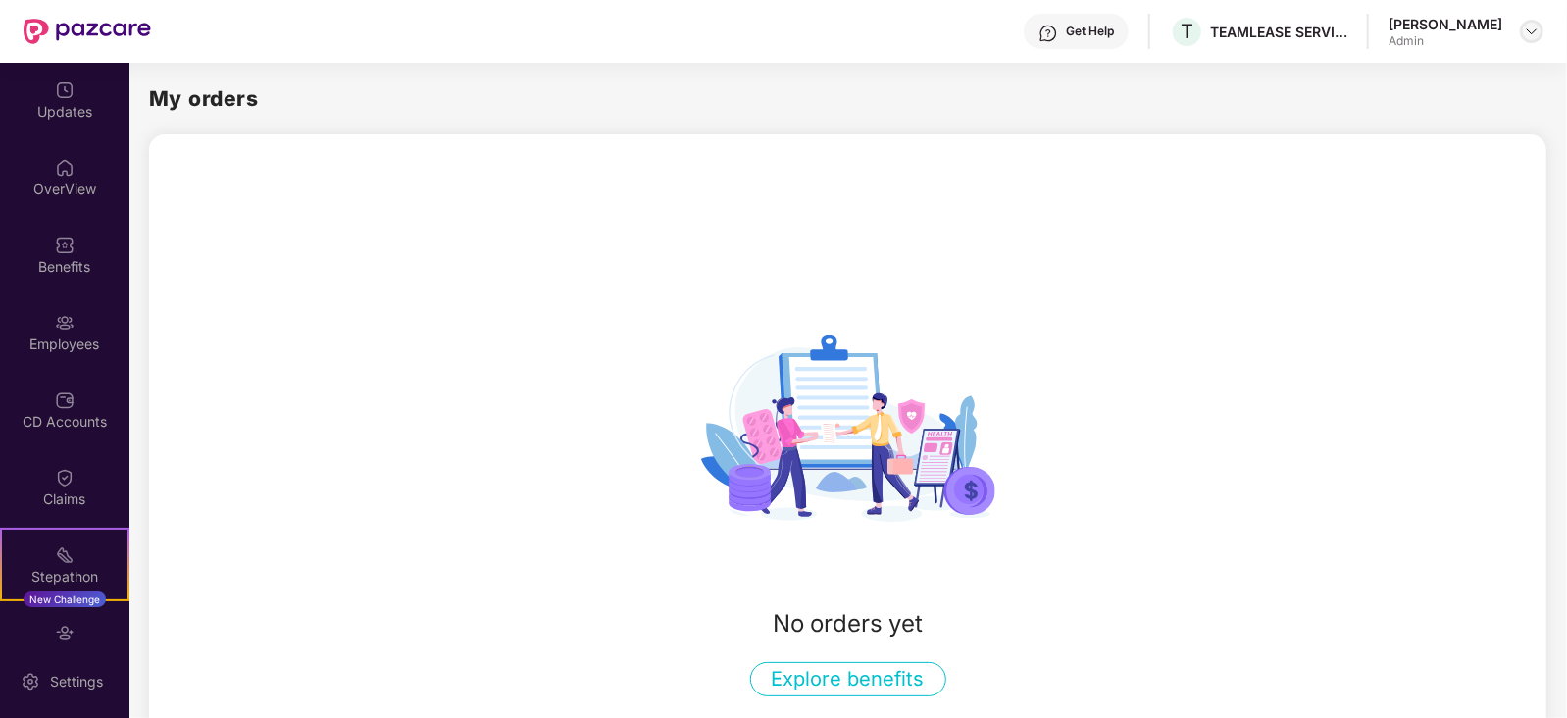
click at [1540, 29] on div at bounding box center [1532, 32] width 24 height 24
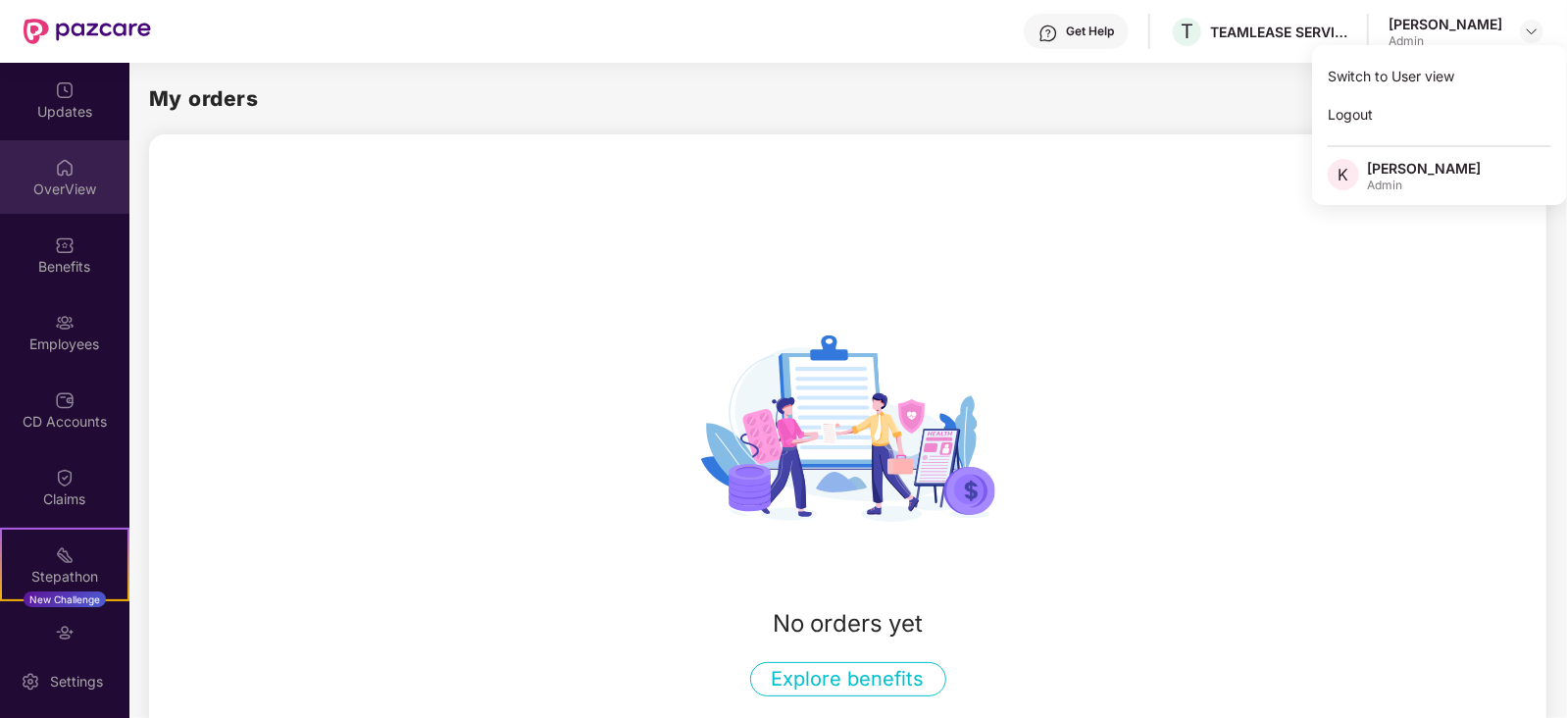
click at [45, 174] on div "OverView" at bounding box center [64, 177] width 129 height 74
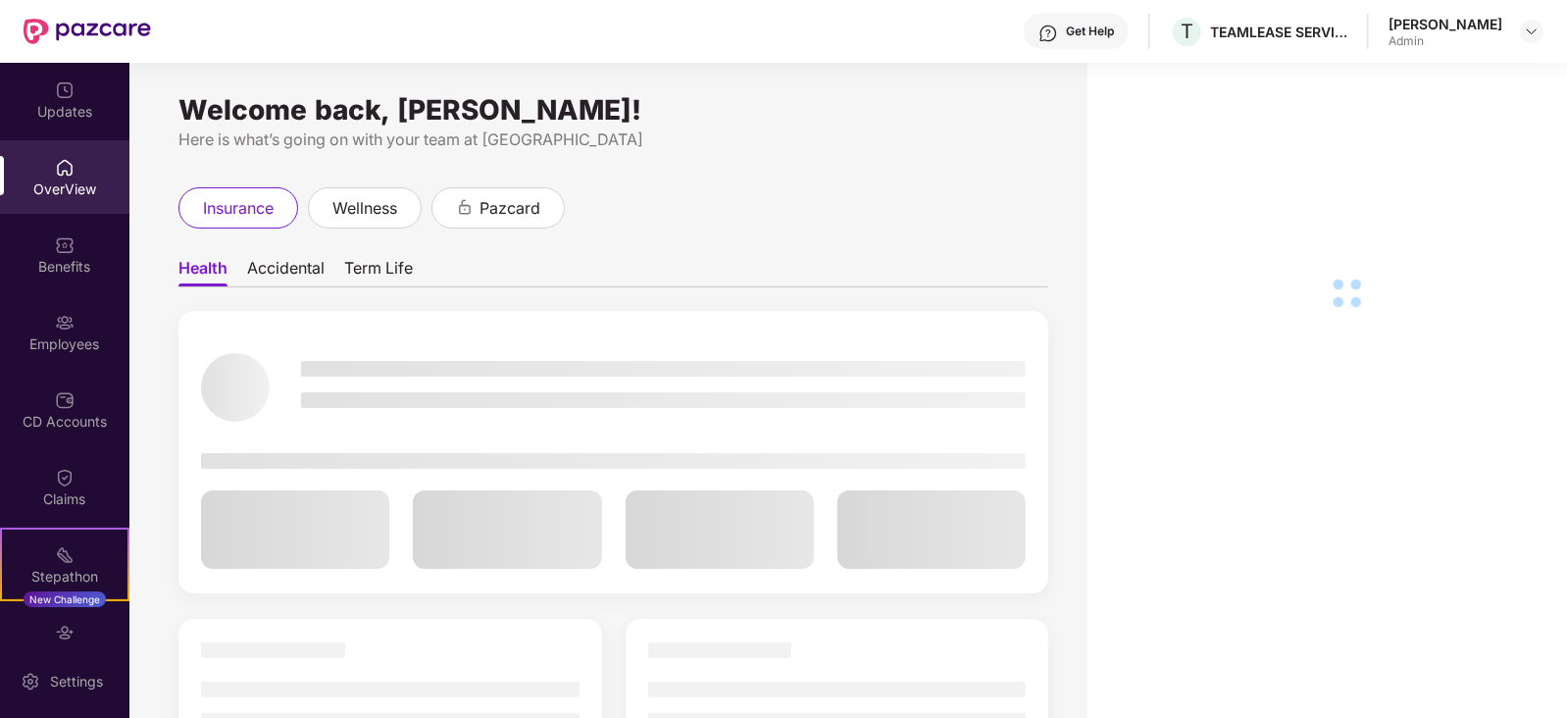
click at [77, 96] on div "Updates" at bounding box center [64, 100] width 129 height 74
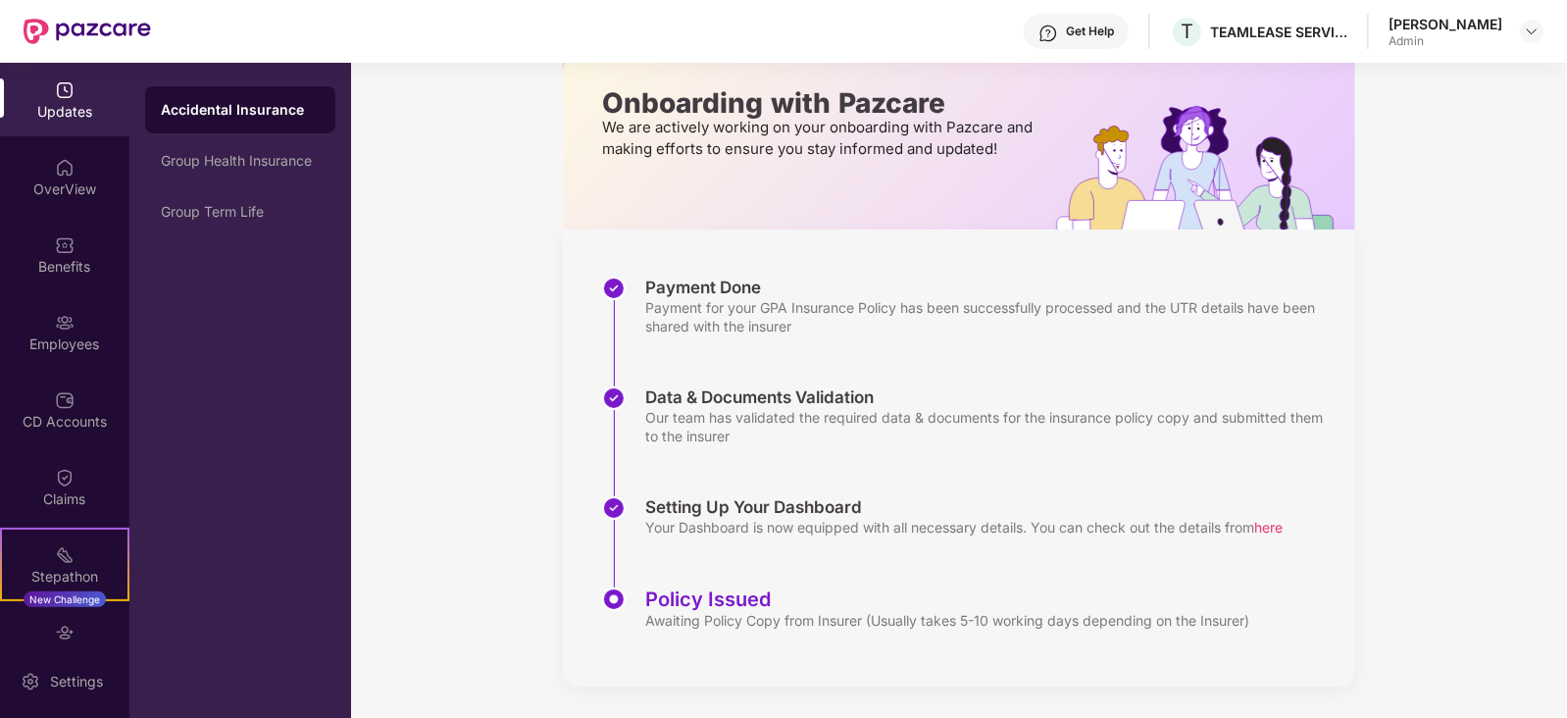
click at [736, 520] on div "Your Dashboard is now equipped with all necessary details. You can check out th…" at bounding box center [964, 527] width 638 height 19
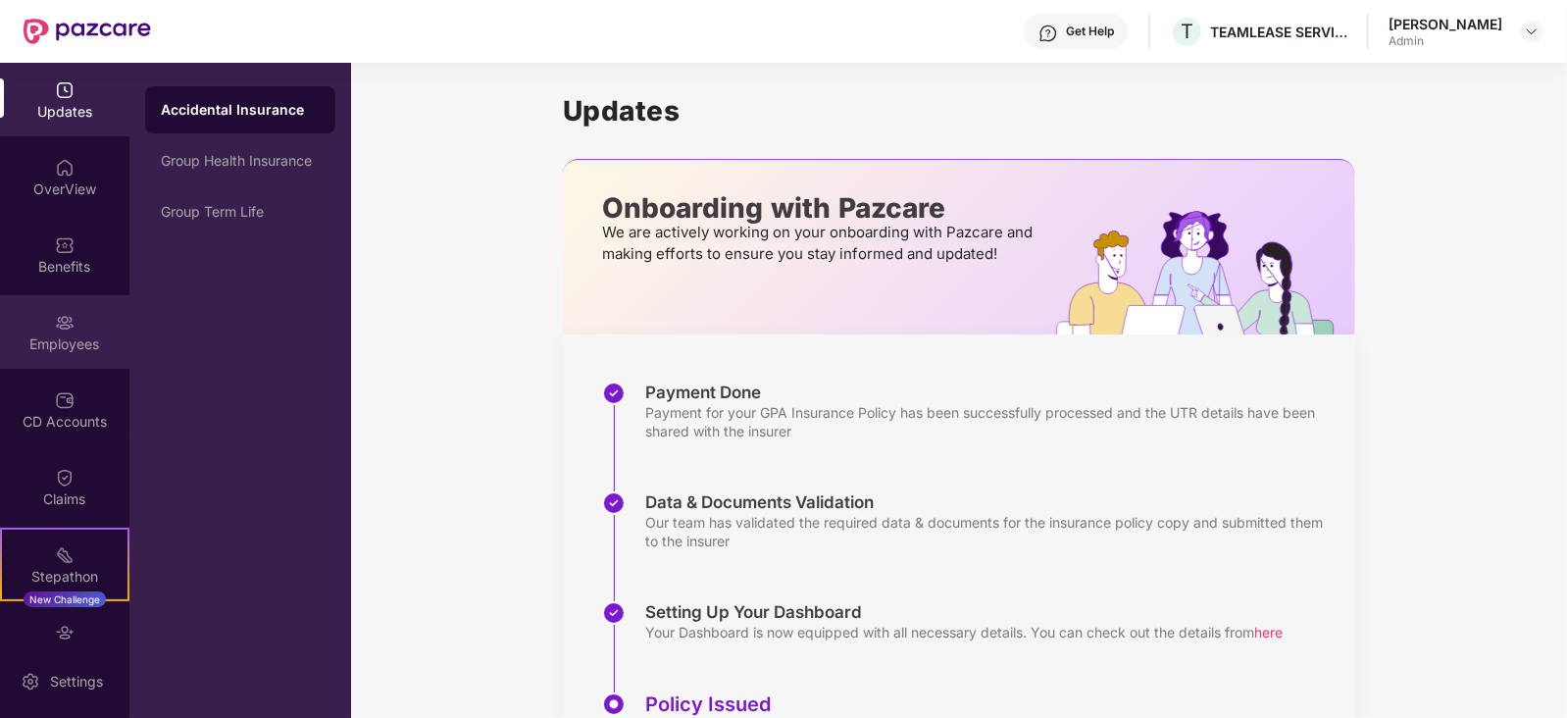
click at [61, 351] on div "Employees" at bounding box center [64, 344] width 129 height 20
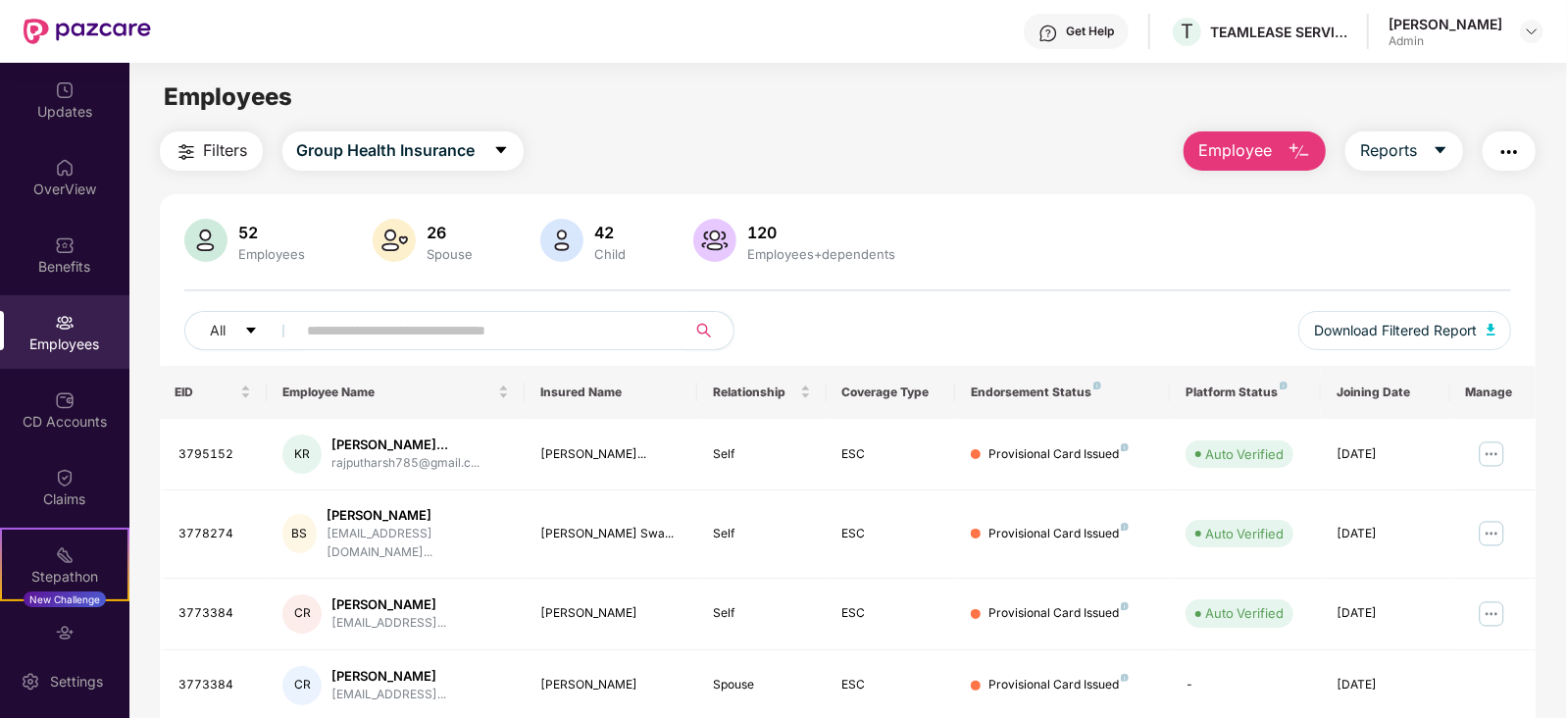
click at [702, 333] on icon "search" at bounding box center [704, 331] width 16 height 16
click at [583, 325] on input "text" at bounding box center [484, 330] width 352 height 29
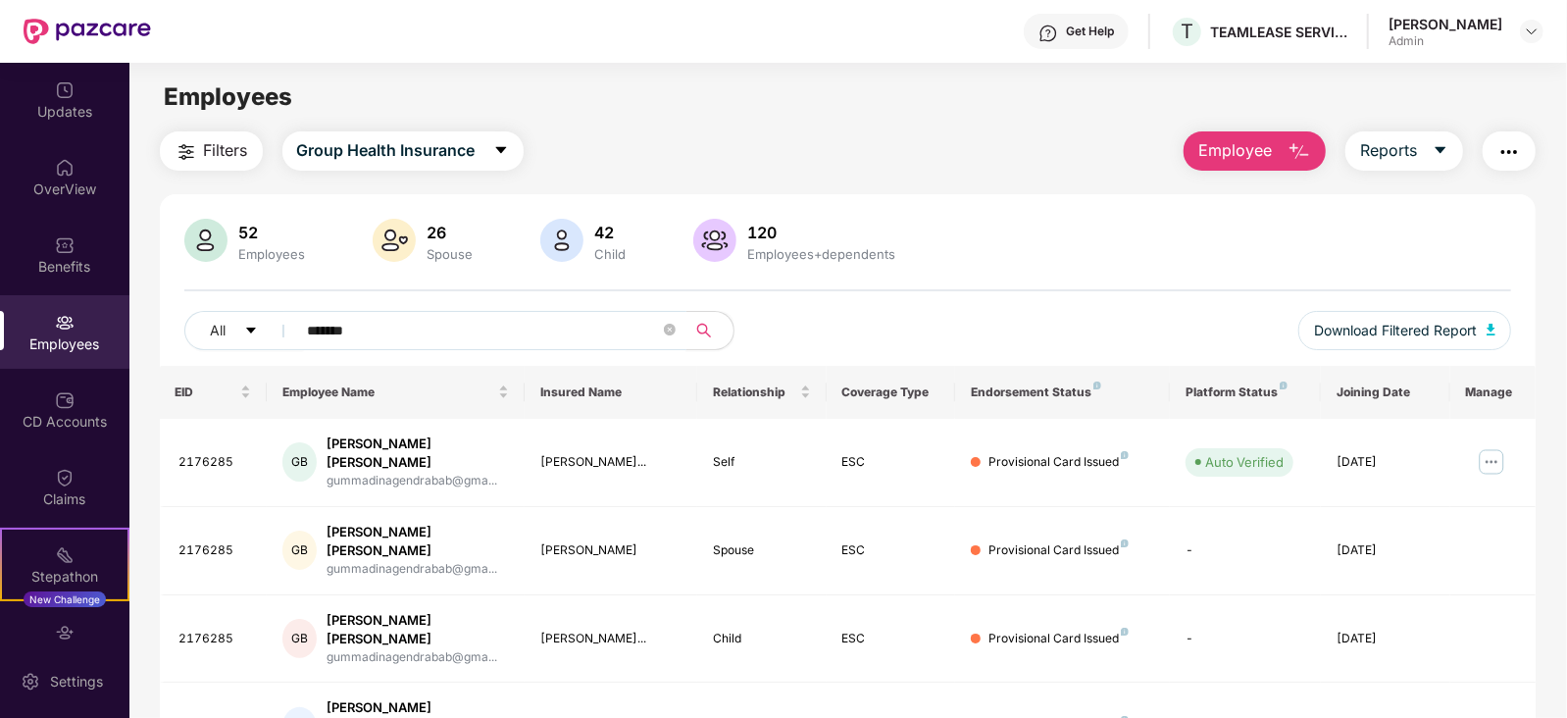
scroll to position [63, 0]
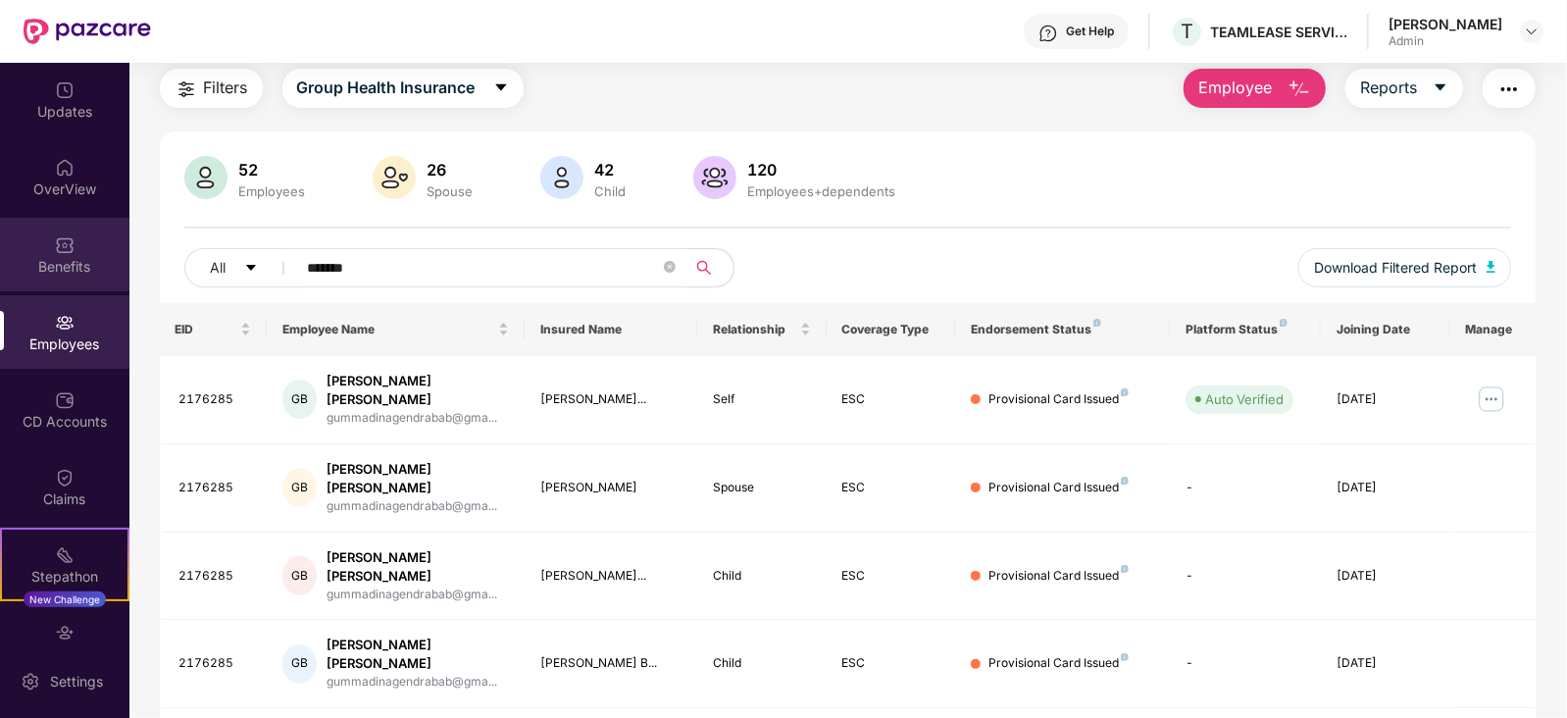
type input "*******"
click at [39, 245] on div "Benefits" at bounding box center [64, 255] width 129 height 74
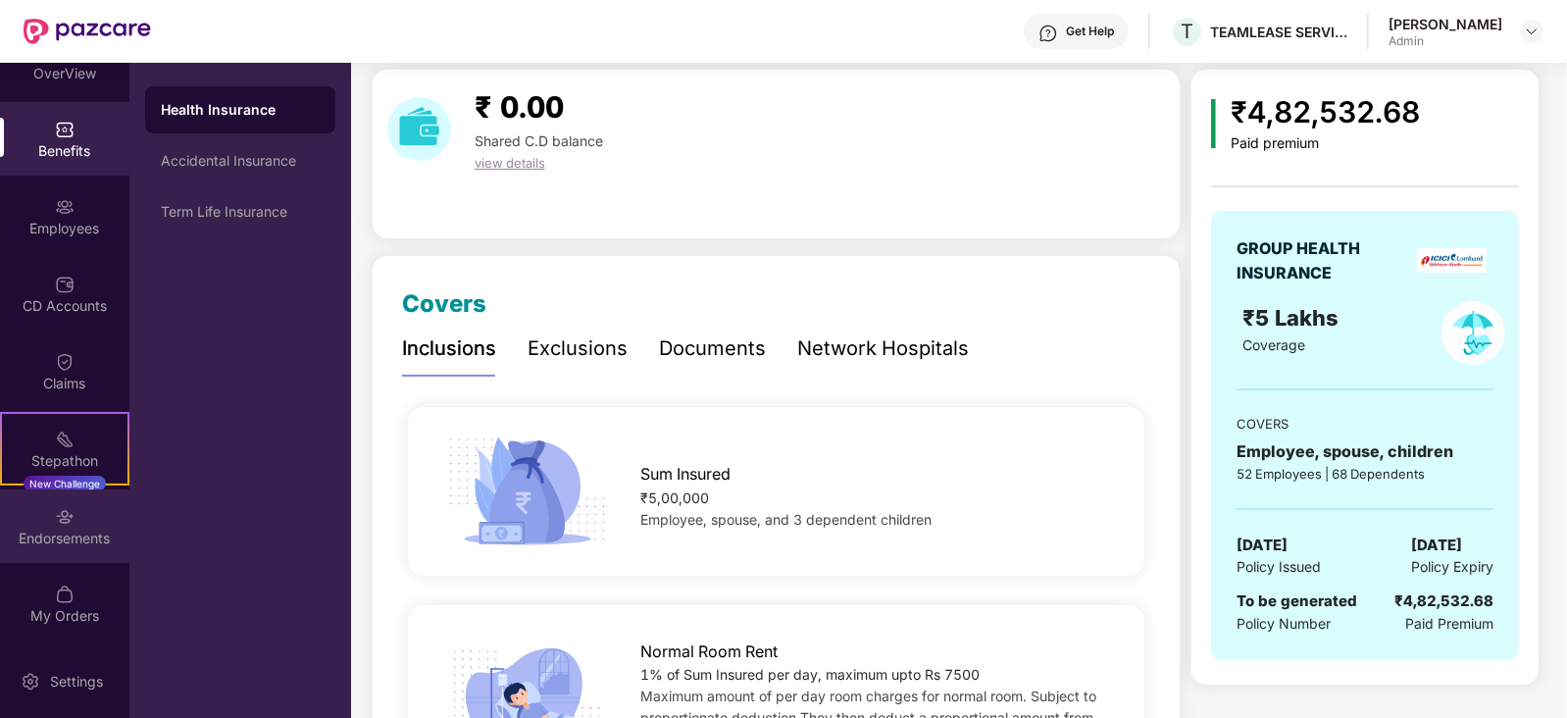
click at [54, 557] on div "Endorsements" at bounding box center [64, 526] width 129 height 74
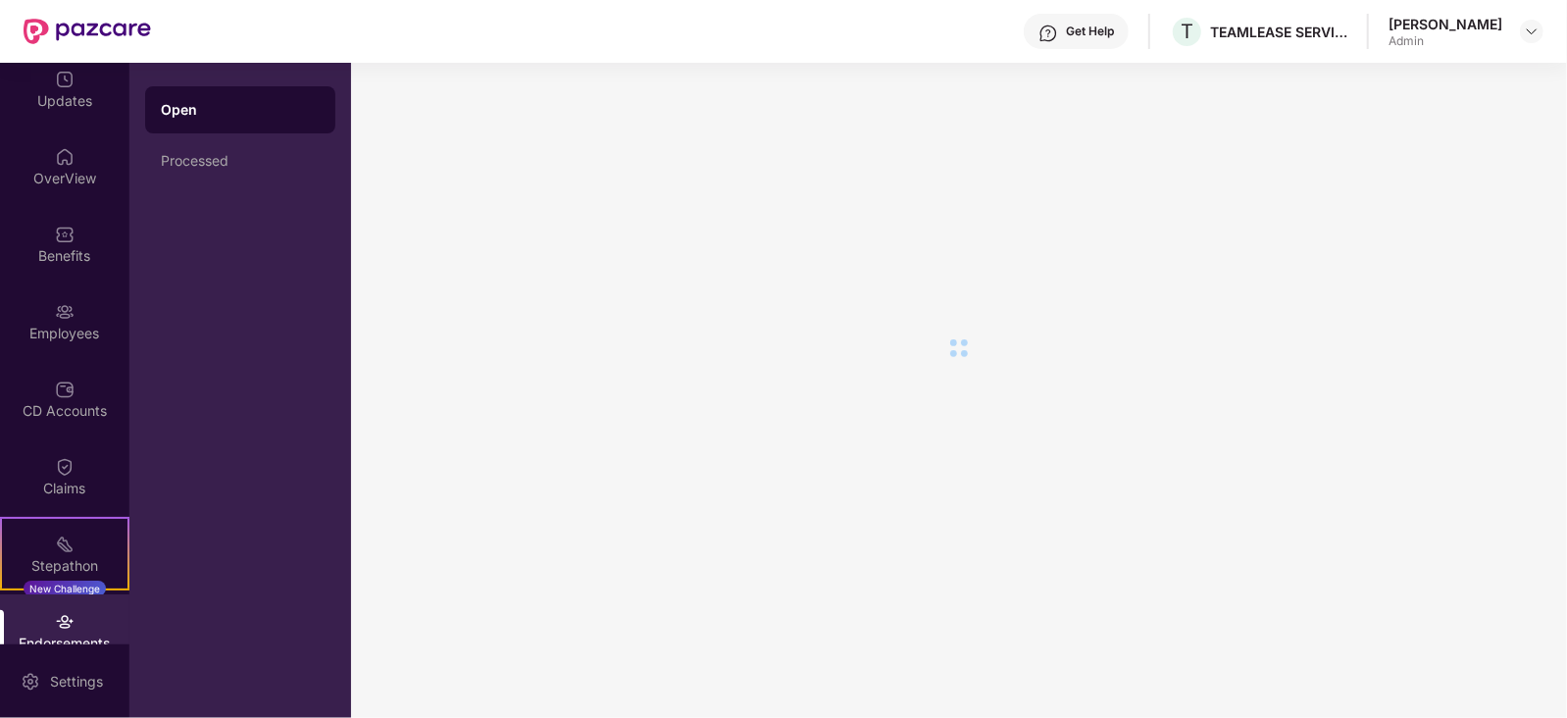
scroll to position [0, 0]
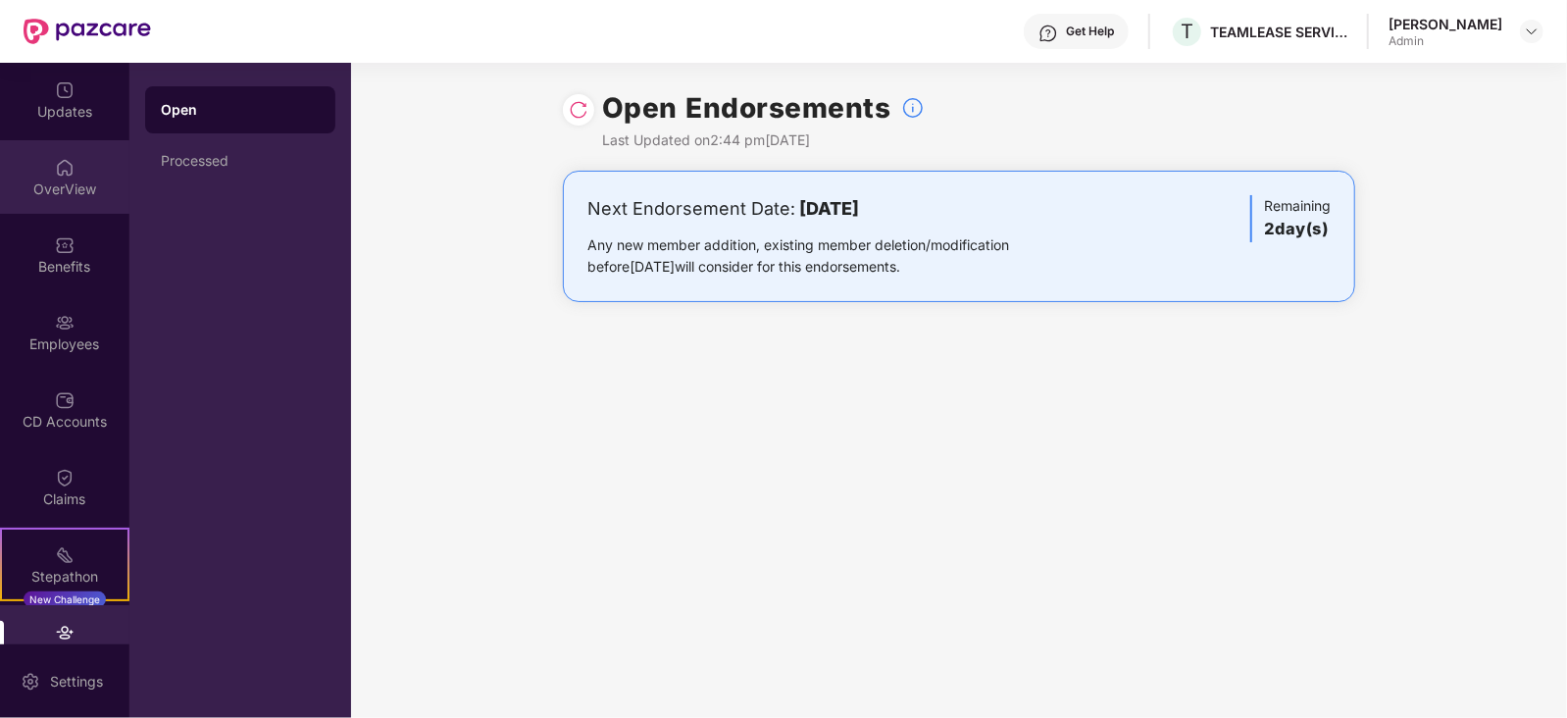
click at [61, 189] on div "OverView" at bounding box center [64, 189] width 129 height 20
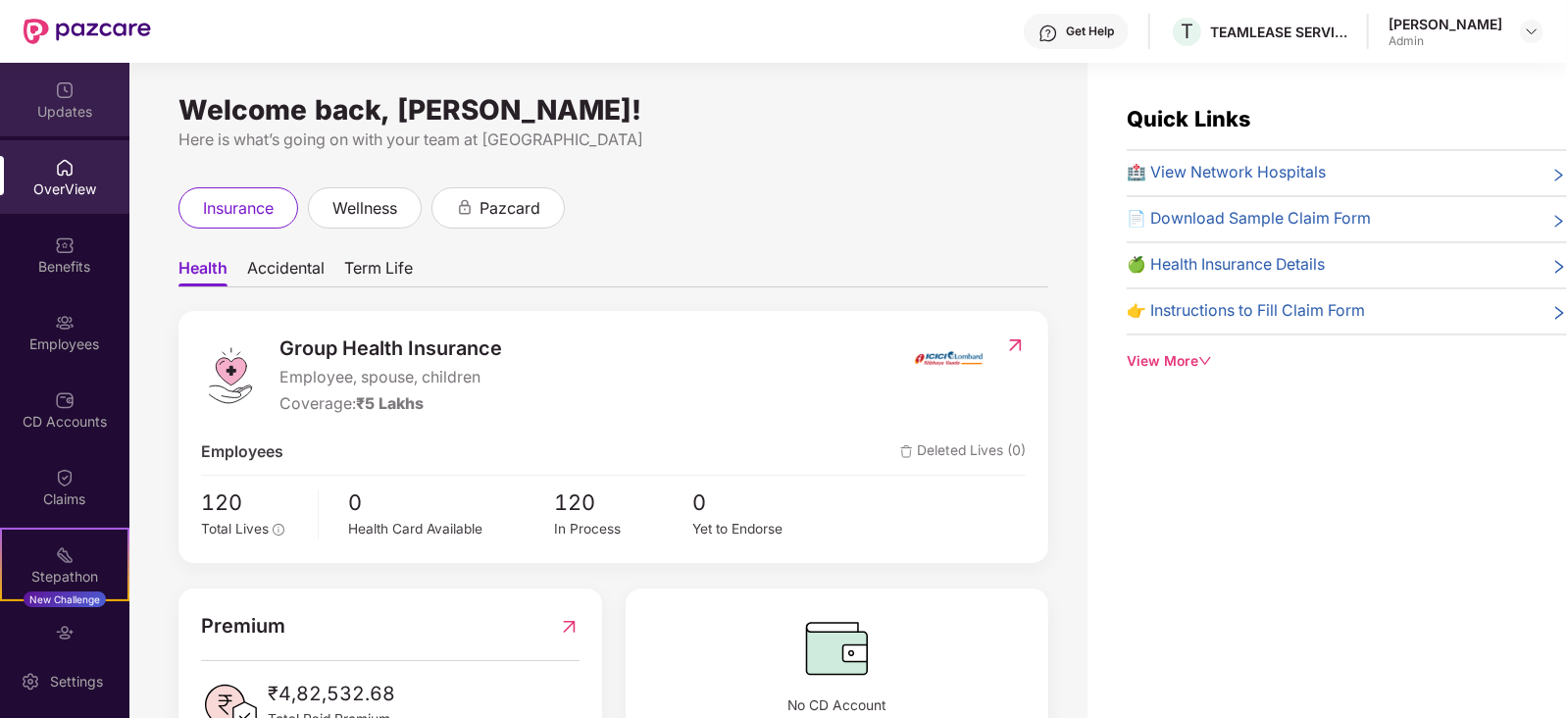
click at [59, 94] on img at bounding box center [65, 90] width 20 height 20
